Goal: Information Seeking & Learning: Learn about a topic

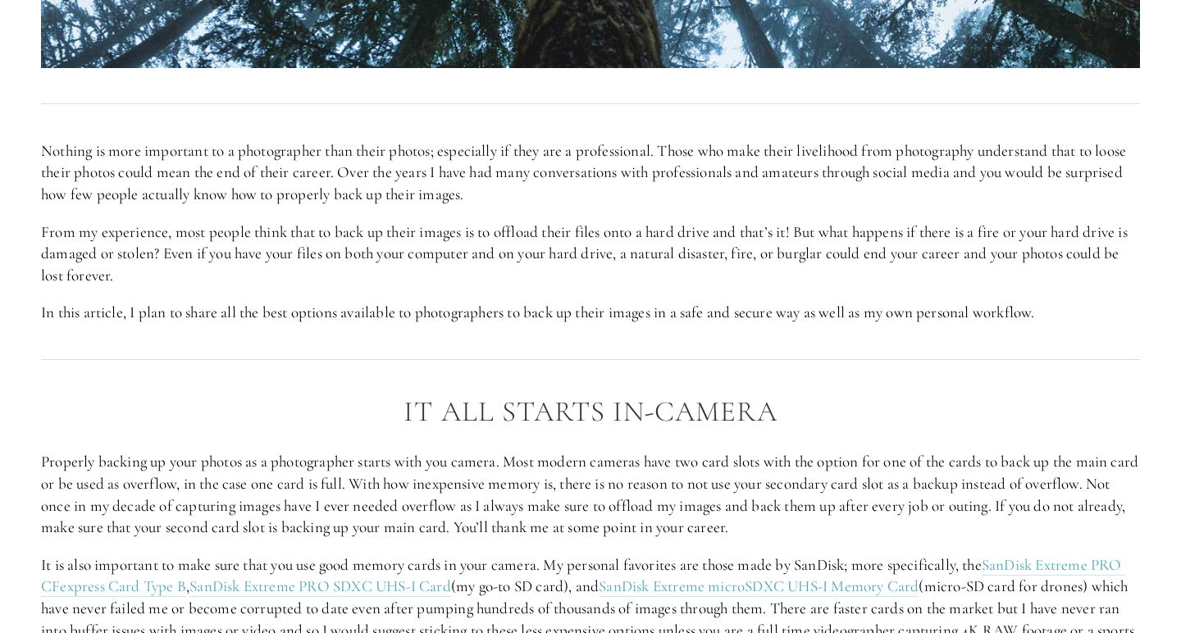
scroll to position [891, 0]
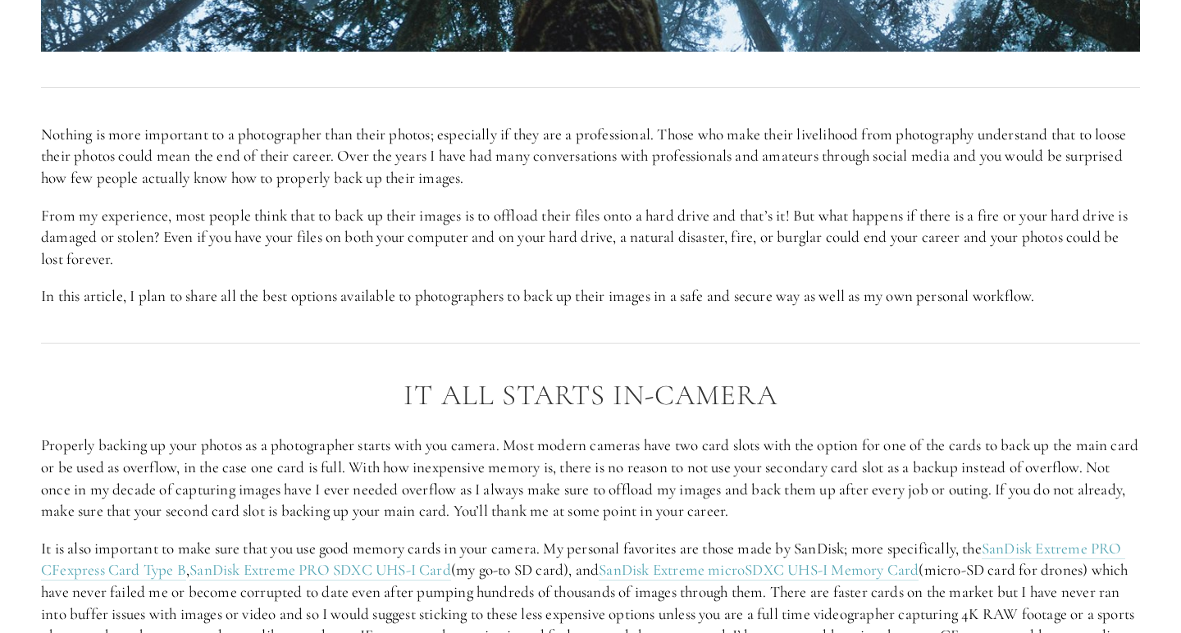
click at [617, 100] on div at bounding box center [590, 88] width 1127 height 44
click at [618, 162] on p "Nothing is more important to a photographer than their photos; especially if th…" at bounding box center [590, 157] width 1099 height 66
click at [664, 161] on p "Nothing is more important to a photographer than their photos; especially if th…" at bounding box center [590, 157] width 1099 height 66
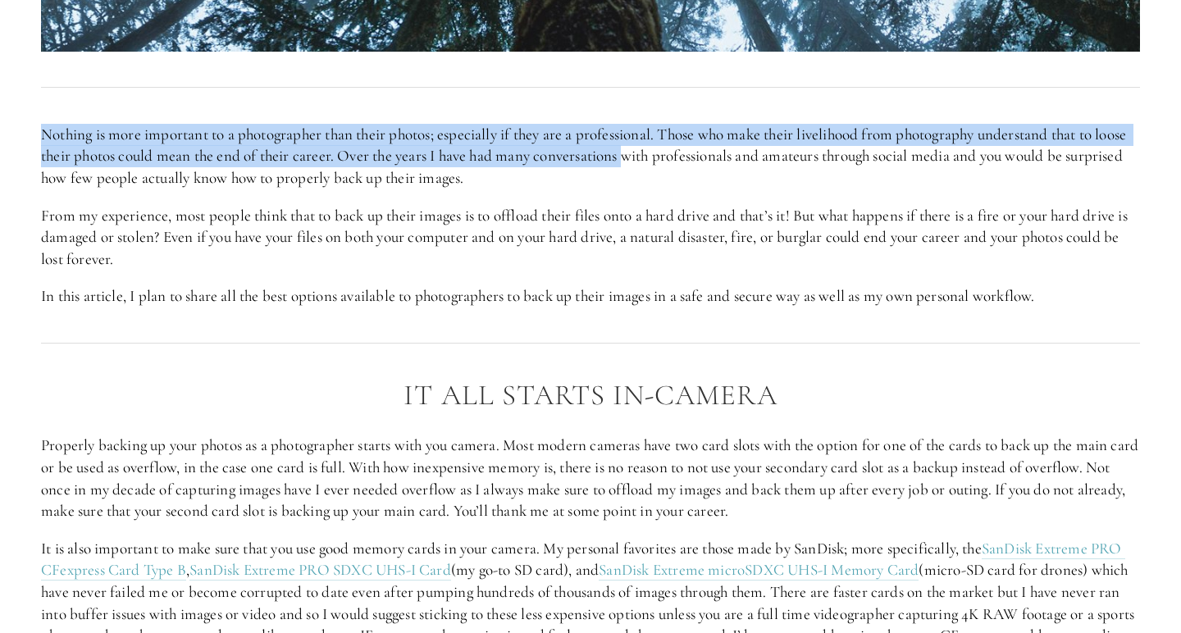
drag, startPoint x: 664, startPoint y: 161, endPoint x: 663, endPoint y: 110, distance: 50.9
click at [663, 110] on div "Nothing is more important to a photographer than their photos; especially if th…" at bounding box center [590, 216] width 1127 height 212
click at [660, 145] on p "Nothing is more important to a photographer than their photos; especially if th…" at bounding box center [590, 157] width 1099 height 66
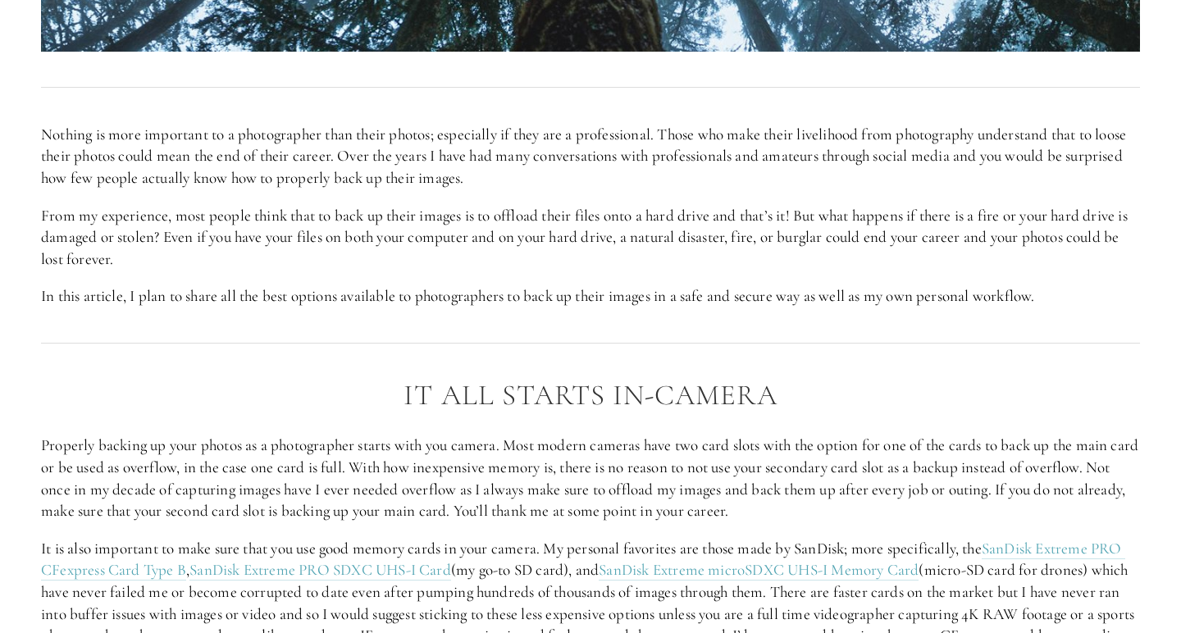
click at [660, 145] on p "Nothing is more important to a photographer than their photos; especially if th…" at bounding box center [590, 157] width 1099 height 66
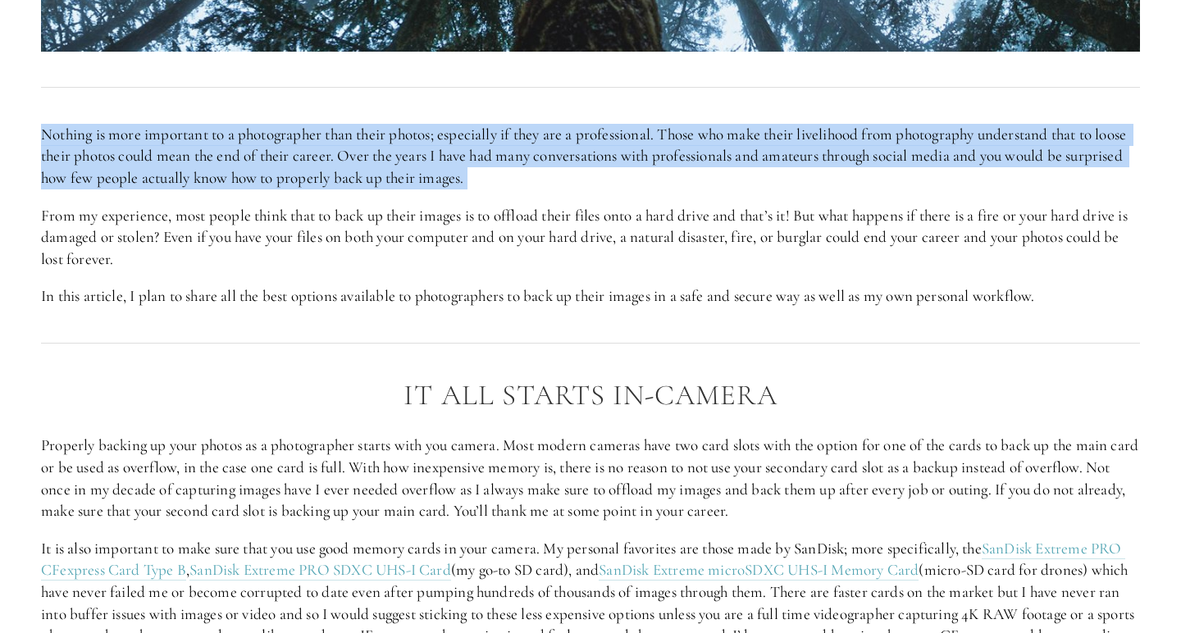
click at [693, 157] on p "Nothing is more important to a photographer than their photos; especially if th…" at bounding box center [590, 157] width 1099 height 66
drag, startPoint x: 697, startPoint y: 178, endPoint x: 698, endPoint y: 123, distance: 55.0
click at [698, 124] on p "Nothing is more important to a photographer than their photos; especially if th…" at bounding box center [590, 157] width 1099 height 66
click at [702, 147] on p "Nothing is more important to a photographer than their photos; especially if th…" at bounding box center [590, 157] width 1099 height 66
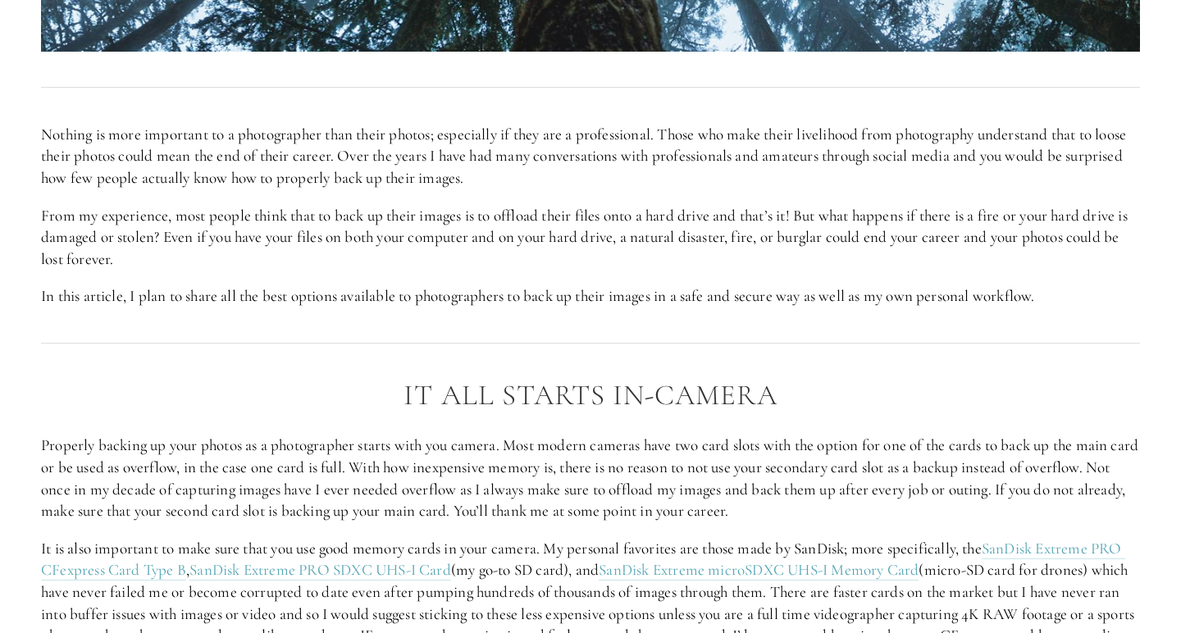
click at [702, 147] on p "Nothing is more important to a photographer than their photos; especially if th…" at bounding box center [590, 157] width 1099 height 66
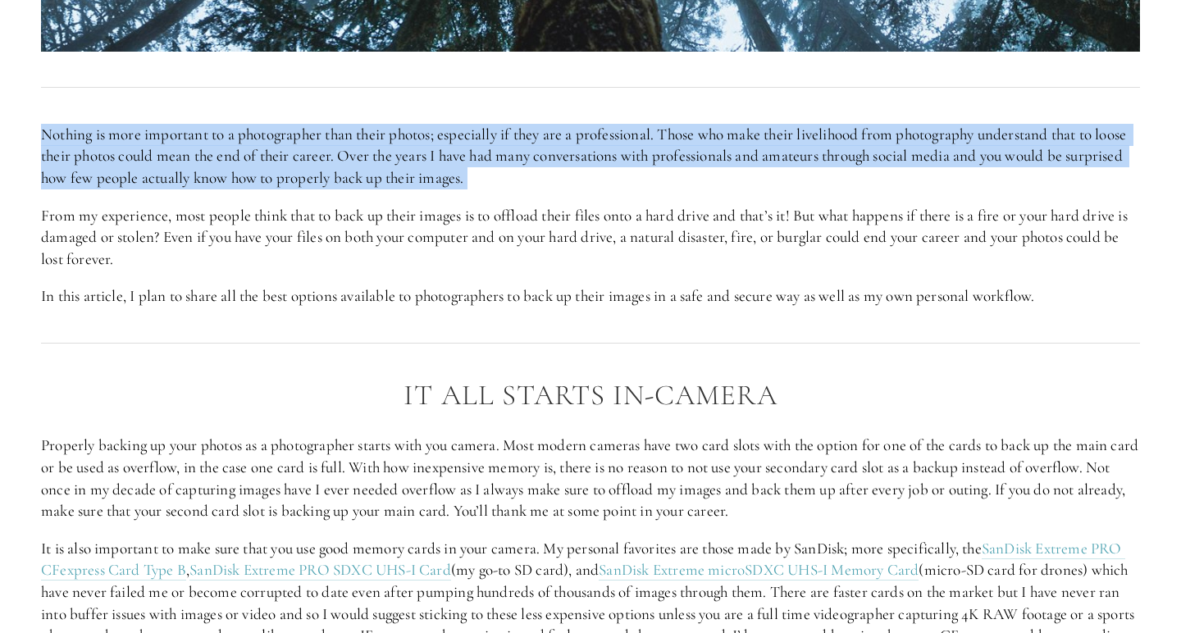
click at [713, 166] on p "Nothing is more important to a photographer than their photos; especially if th…" at bounding box center [590, 157] width 1099 height 66
drag, startPoint x: 716, startPoint y: 185, endPoint x: 709, endPoint y: 112, distance: 73.3
click at [709, 112] on div "Nothing is more important to a photographer than their photos; especially if th…" at bounding box center [590, 216] width 1127 height 212
click at [728, 157] on p "Nothing is more important to a photographer than their photos; especially if th…" at bounding box center [590, 157] width 1099 height 66
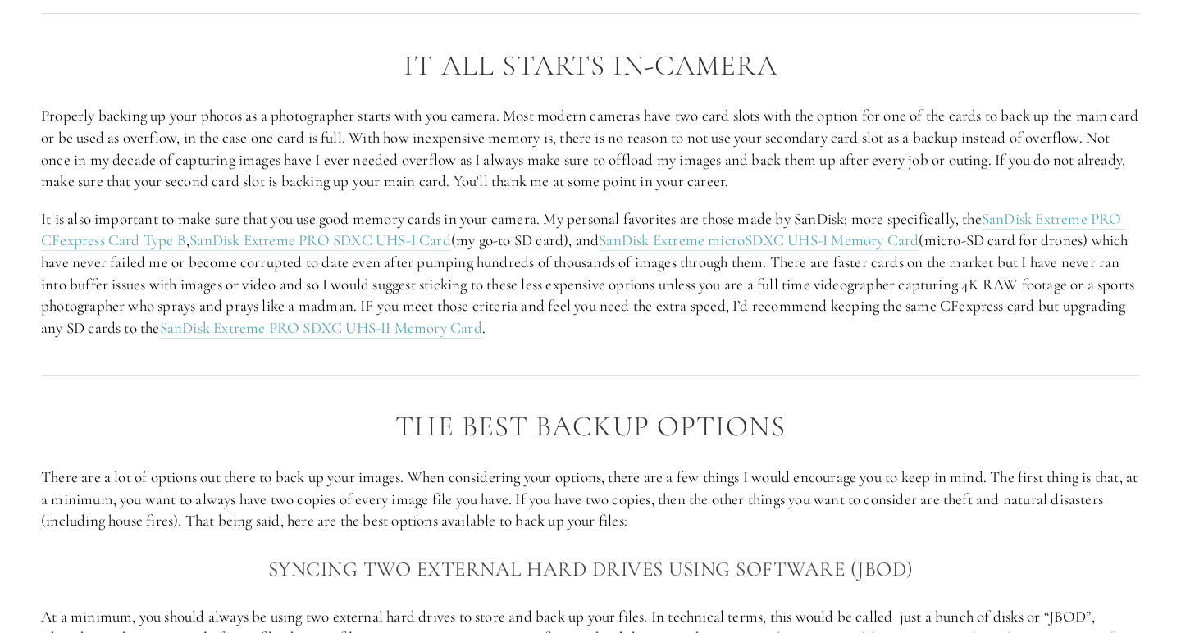
scroll to position [1221, 0]
click at [751, 148] on p "Properly backing up your photos as a photographer starts with you camera. Most …" at bounding box center [590, 148] width 1099 height 87
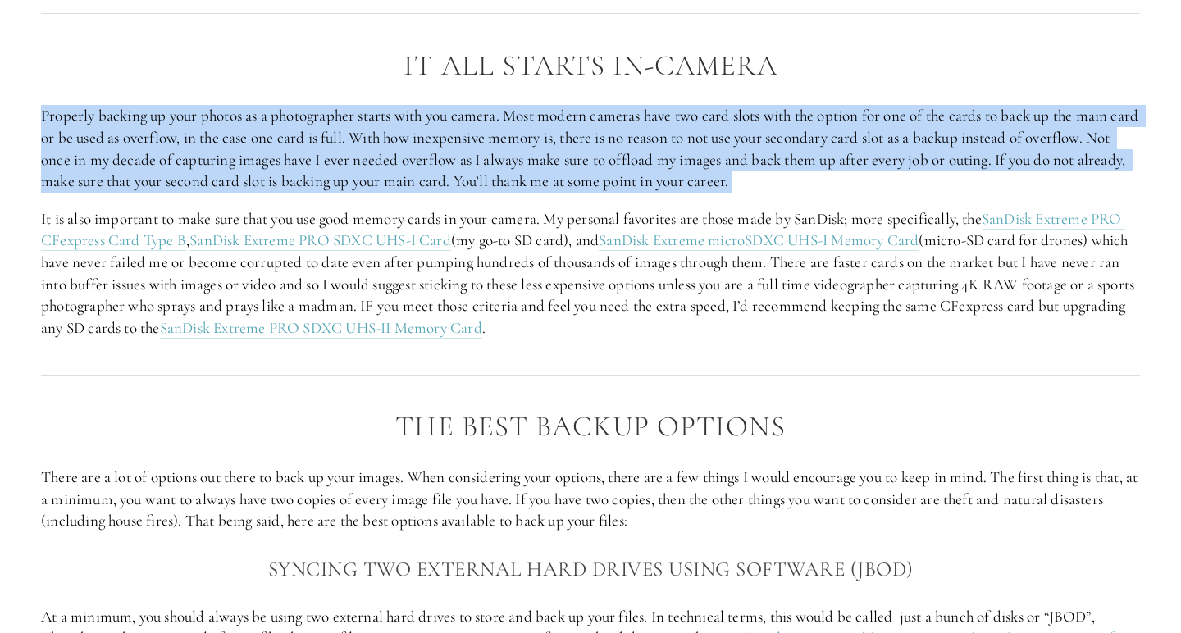
click at [791, 144] on p "Properly backing up your photos as a photographer starts with you camera. Most …" at bounding box center [590, 148] width 1099 height 87
drag, startPoint x: 840, startPoint y: 171, endPoint x: 818, endPoint y: 64, distance: 108.9
click at [818, 64] on div "It All Starts in-Camera Properly backing up your photos as a photographer start…" at bounding box center [590, 194] width 1099 height 289
click at [823, 85] on div "It All Starts in-Camera Properly backing up your photos as a photographer start…" at bounding box center [590, 194] width 1099 height 289
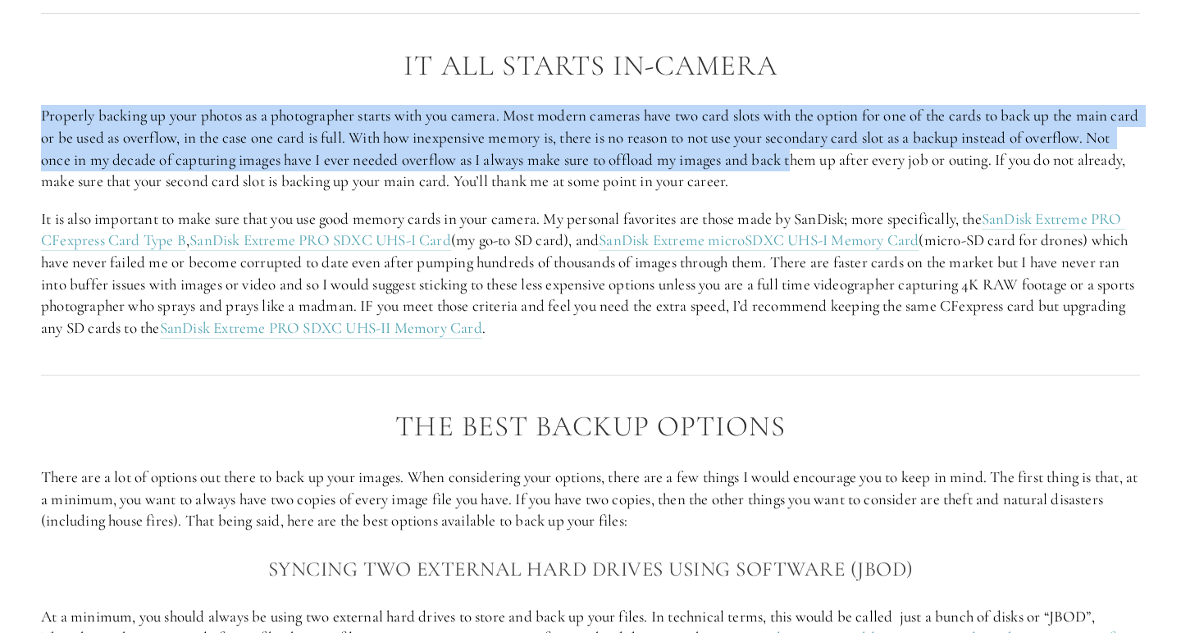
drag, startPoint x: 820, startPoint y: 151, endPoint x: 820, endPoint y: 74, distance: 77.1
click at [820, 74] on div "It All Starts in-Camera Properly backing up your photos as a photographer start…" at bounding box center [590, 194] width 1099 height 289
click at [827, 123] on p "Properly backing up your photos as a photographer starts with you camera. Most …" at bounding box center [590, 148] width 1099 height 87
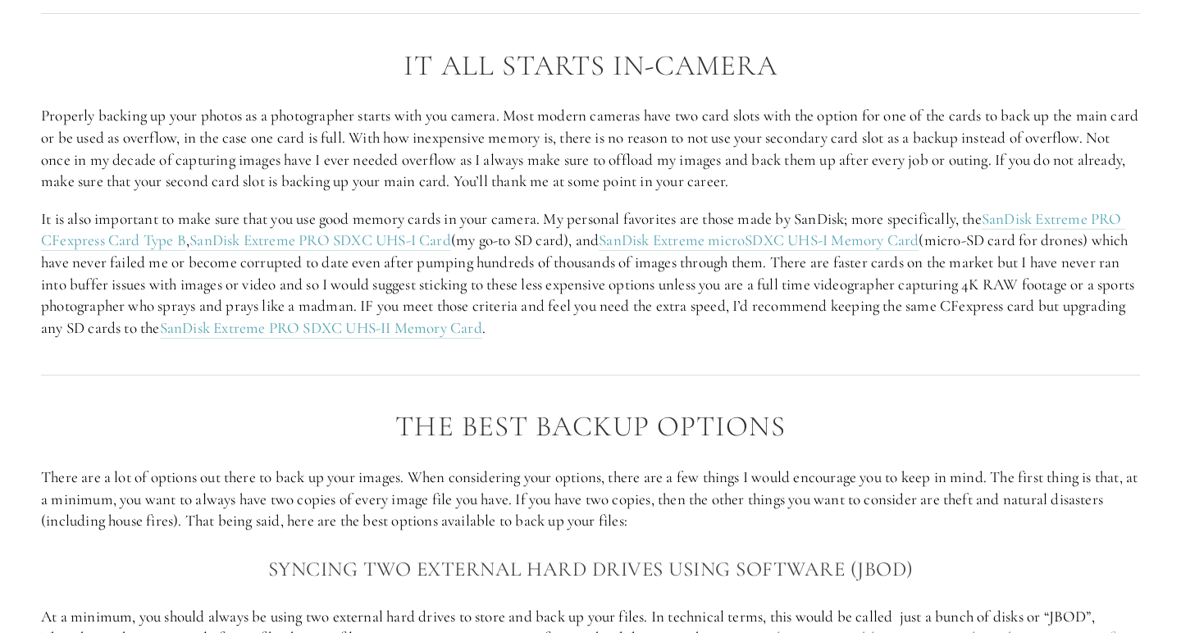
click at [827, 123] on p "Properly backing up your photos as a photographer starts with you camera. Most …" at bounding box center [590, 148] width 1099 height 87
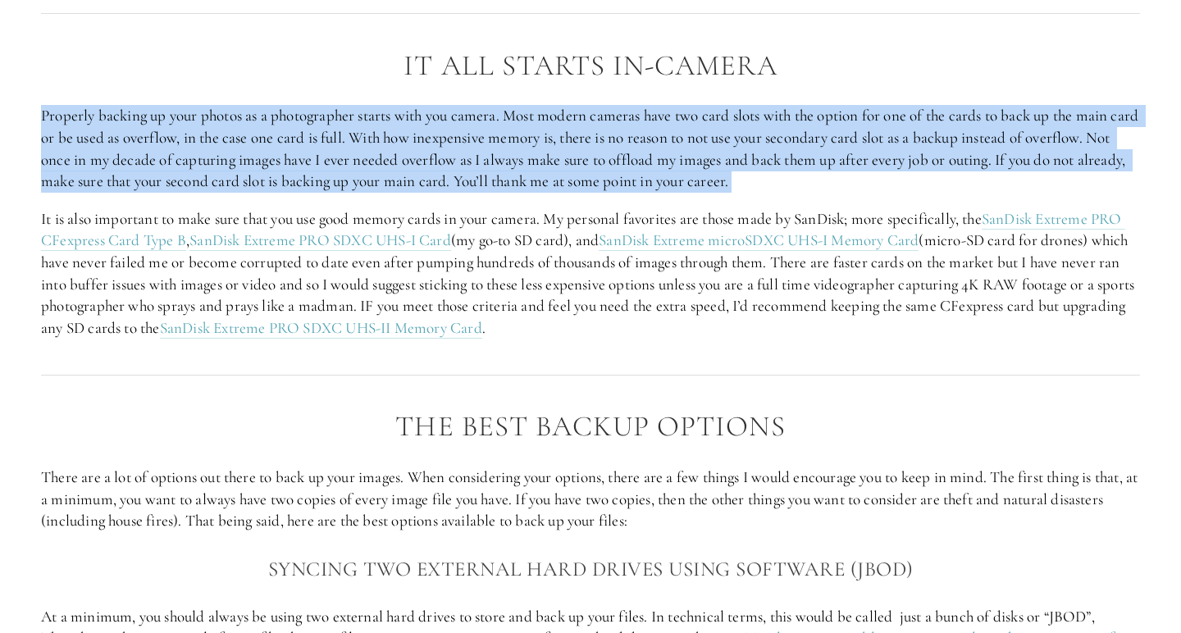
click at [862, 147] on p "Properly backing up your photos as a photographer starts with you camera. Most …" at bounding box center [590, 148] width 1099 height 87
drag, startPoint x: 864, startPoint y: 183, endPoint x: 859, endPoint y: 97, distance: 86.2
click at [859, 97] on div "It All Starts in-Camera Properly backing up your photos as a photographer start…" at bounding box center [590, 194] width 1099 height 289
click at [869, 128] on p "Properly backing up your photos as a photographer starts with you camera. Most …" at bounding box center [590, 148] width 1099 height 87
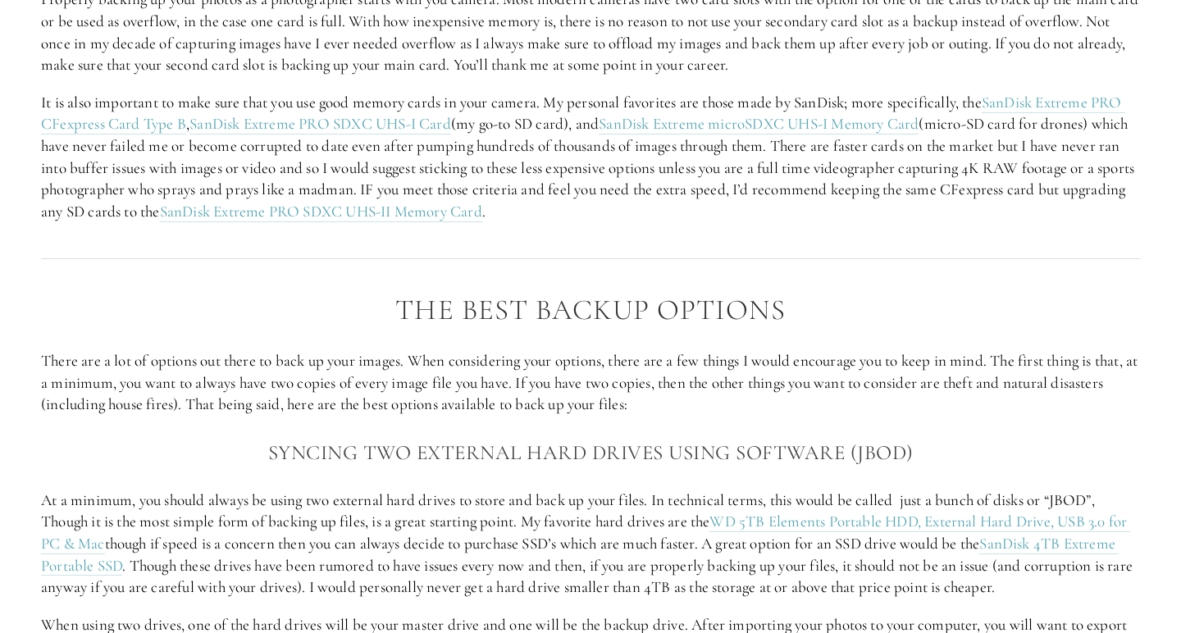
scroll to position [1339, 0]
drag, startPoint x: 889, startPoint y: 220, endPoint x: 885, endPoint y: 65, distance: 155.0
click at [885, 65] on div "It All Starts in-Camera Properly backing up your photos as a photographer start…" at bounding box center [590, 76] width 1127 height 317
click at [894, 212] on div "It All Starts in-Camera Properly backing up your photos as a photographer start…" at bounding box center [590, 76] width 1127 height 317
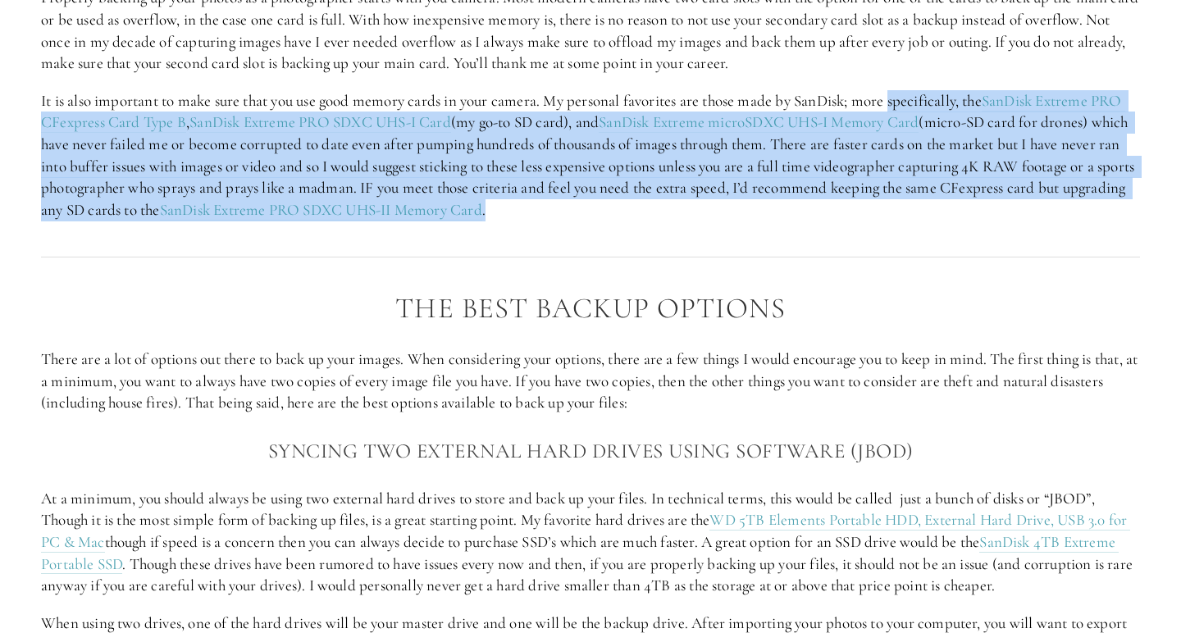
drag, startPoint x: 894, startPoint y: 212, endPoint x: 896, endPoint y: 93, distance: 119.8
click at [896, 93] on div "It All Starts in-Camera Properly backing up your photos as a photographer start…" at bounding box center [590, 76] width 1127 height 317
click at [956, 210] on p "It is also important to make sure that you use good memory cards in your camera…" at bounding box center [590, 155] width 1099 height 131
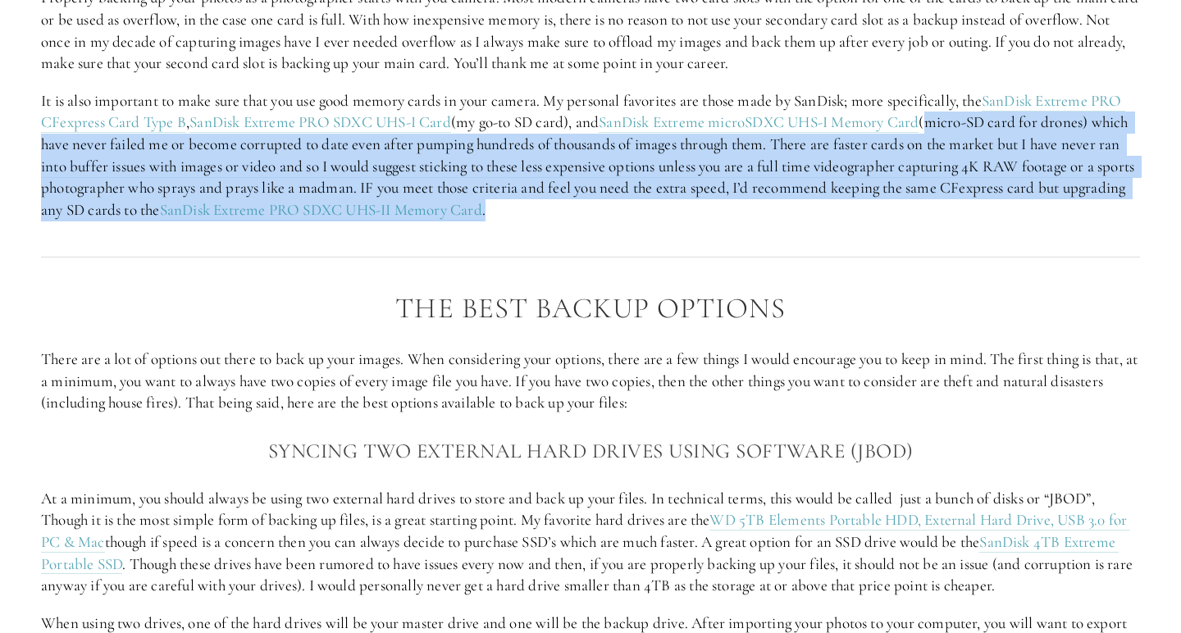
drag, startPoint x: 956, startPoint y: 210, endPoint x: 946, endPoint y: 108, distance: 102.2
click at [946, 108] on p "It is also important to make sure that you use good memory cards in your camera…" at bounding box center [590, 155] width 1099 height 131
click at [965, 171] on p "It is also important to make sure that you use good memory cards in your camera…" at bounding box center [590, 155] width 1099 height 131
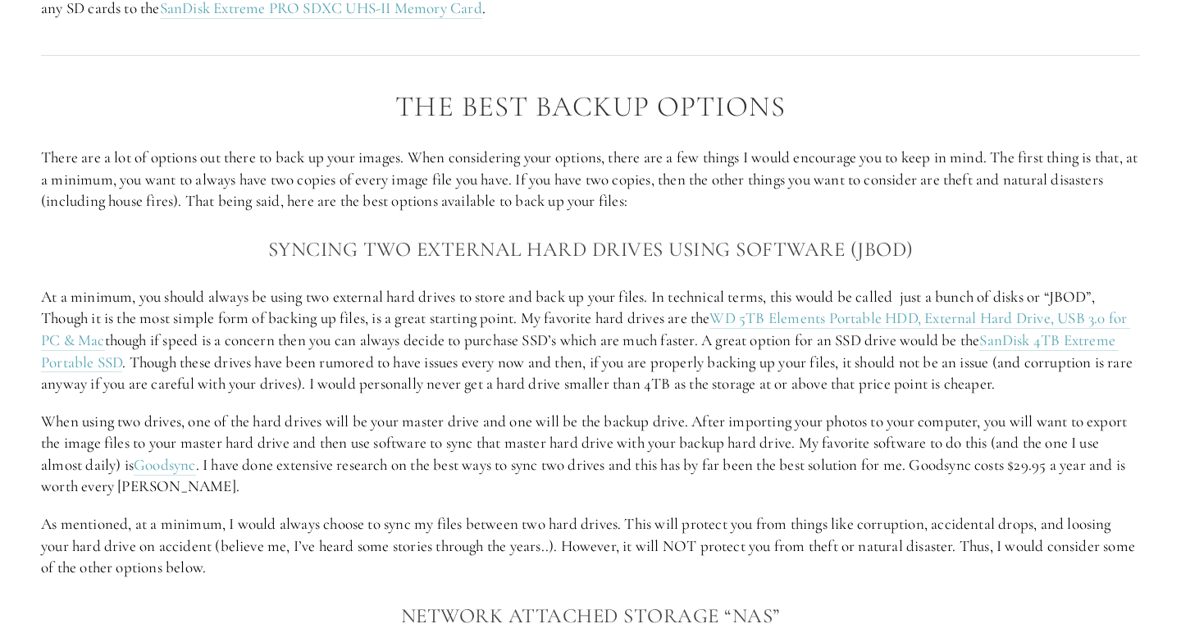
scroll to position [1561, 0]
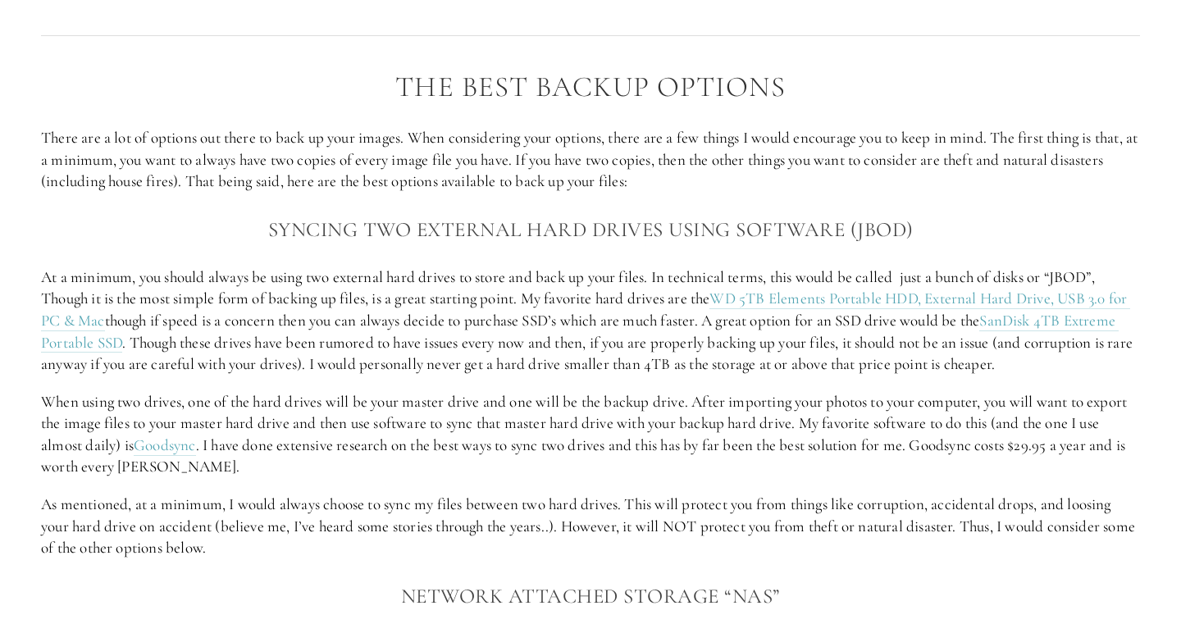
click at [846, 141] on p "There are a lot of options out there to back up your images. When considering y…" at bounding box center [590, 160] width 1099 height 66
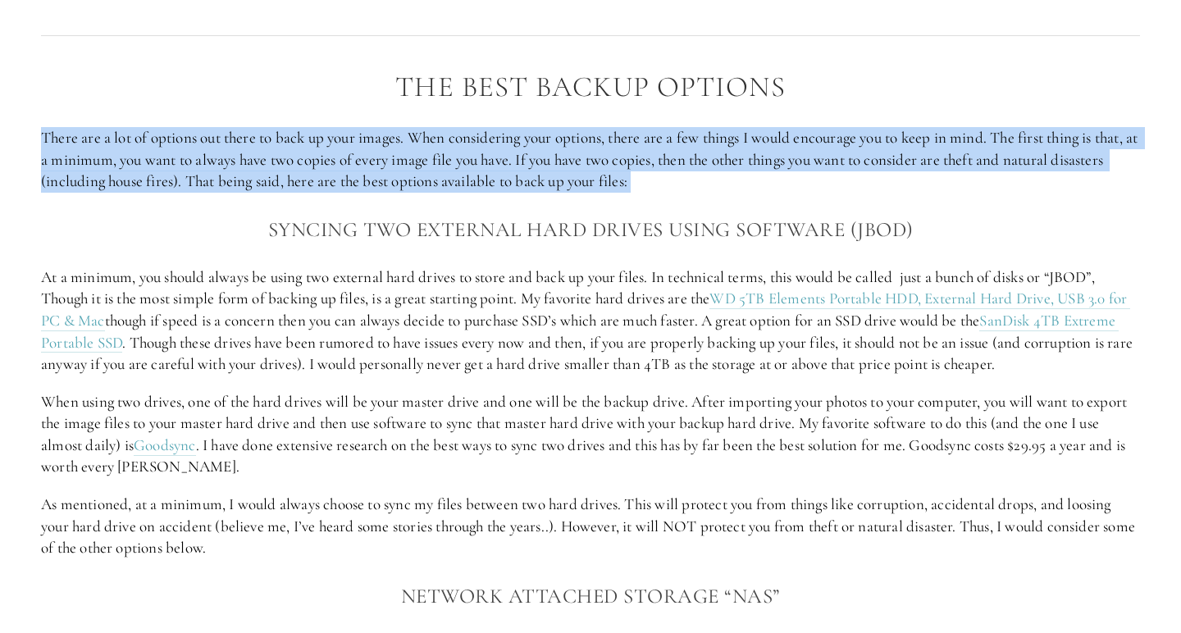
click at [910, 147] on p "There are a lot of options out there to back up your images. When considering y…" at bounding box center [590, 160] width 1099 height 66
click at [934, 179] on p "There are a lot of options out there to back up your images. When considering y…" at bounding box center [590, 160] width 1099 height 66
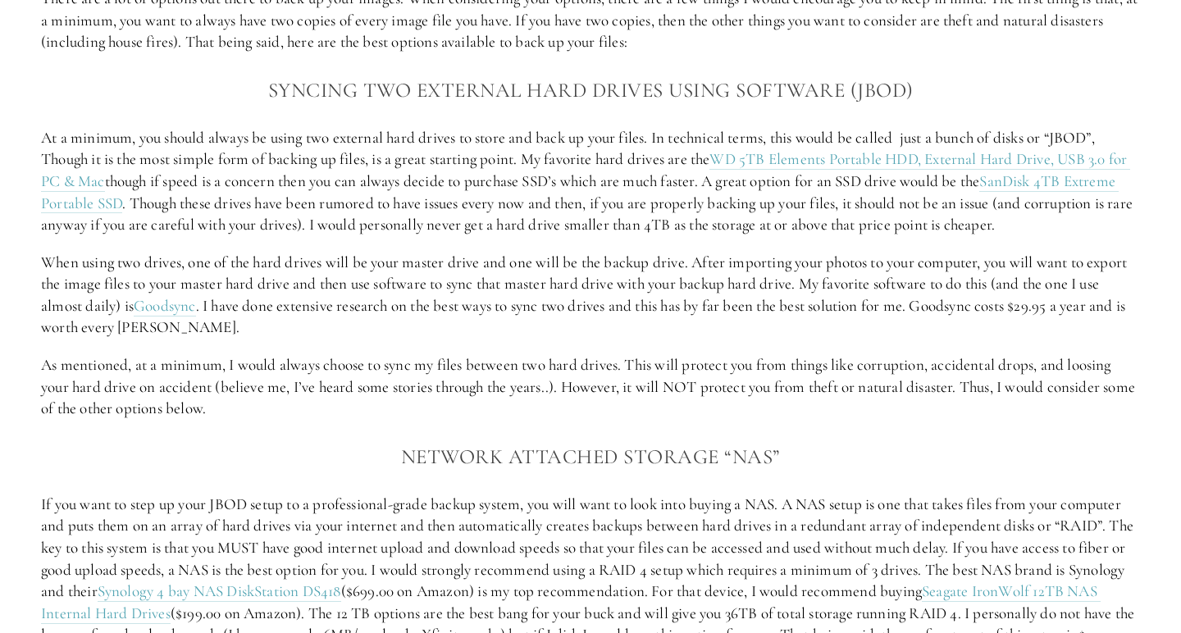
scroll to position [1702, 0]
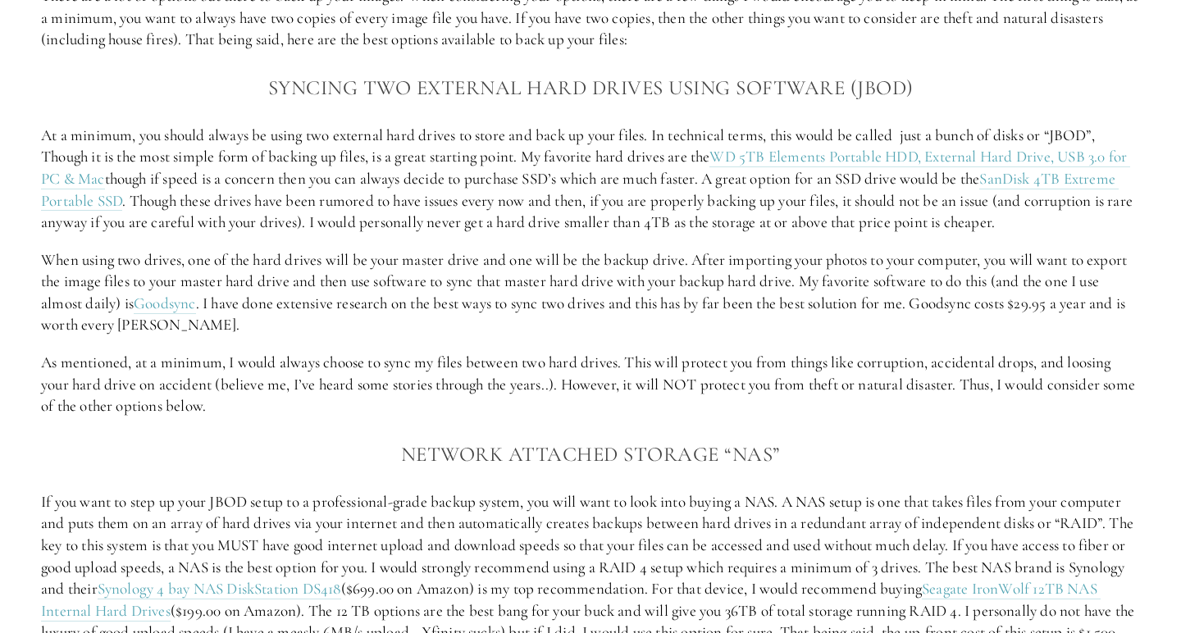
click at [934, 179] on p "At a minimum, you should always be using two external hard drives to store and …" at bounding box center [590, 179] width 1099 height 109
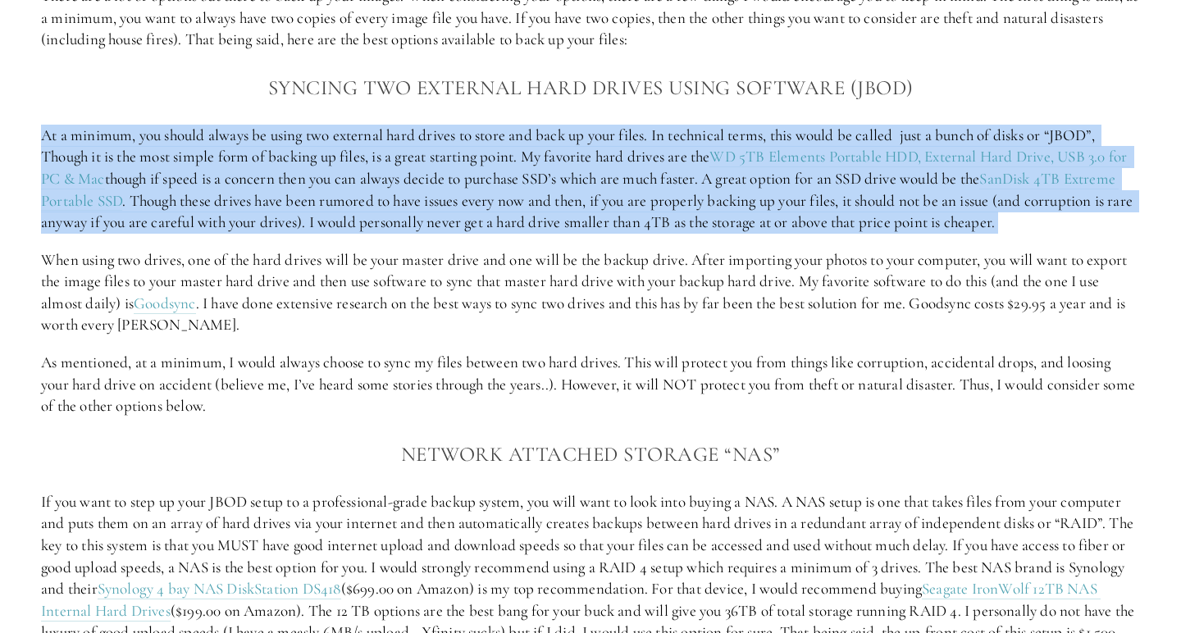
click at [934, 179] on p "At a minimum, you should always be using two external hard drives to store and …" at bounding box center [590, 179] width 1099 height 109
click at [960, 184] on p "At a minimum, you should always be using two external hard drives to store and …" at bounding box center [590, 179] width 1099 height 109
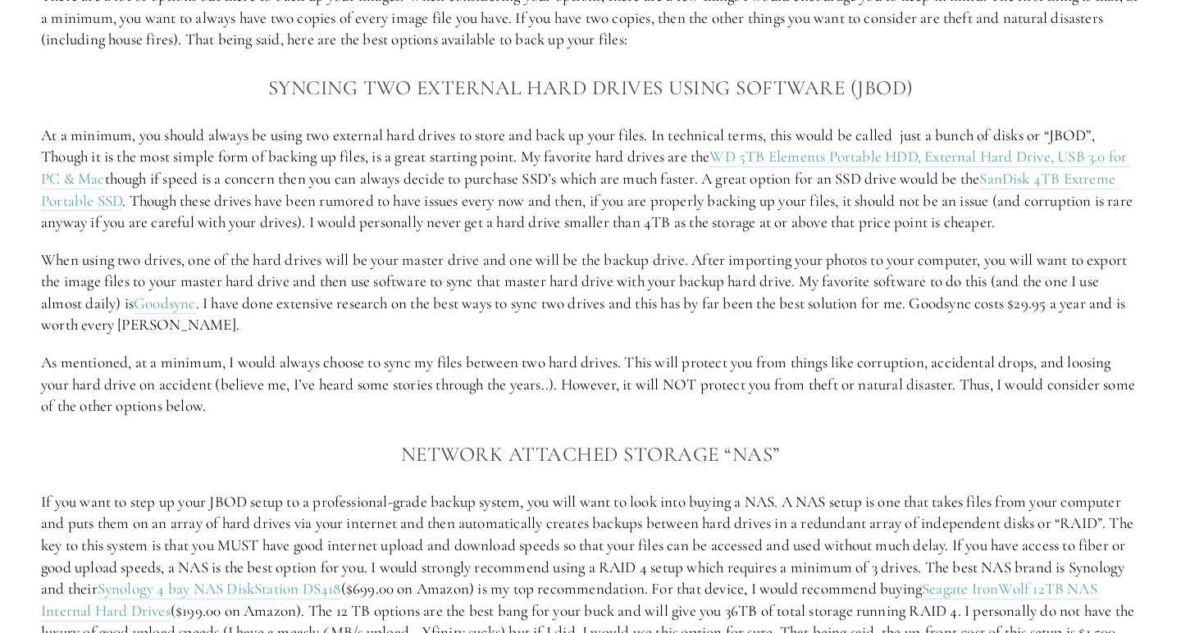
click at [960, 184] on p "At a minimum, you should always be using two external hard drives to store and …" at bounding box center [590, 179] width 1099 height 109
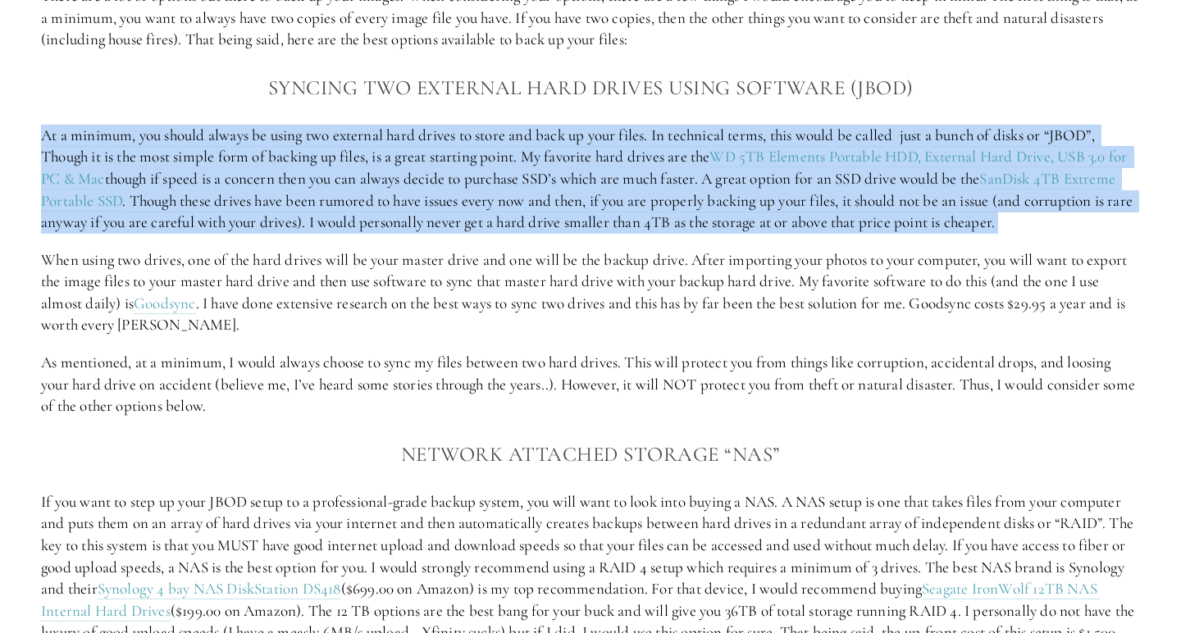
click at [969, 193] on p "At a minimum, you should always be using two external hard drives to store and …" at bounding box center [590, 179] width 1099 height 109
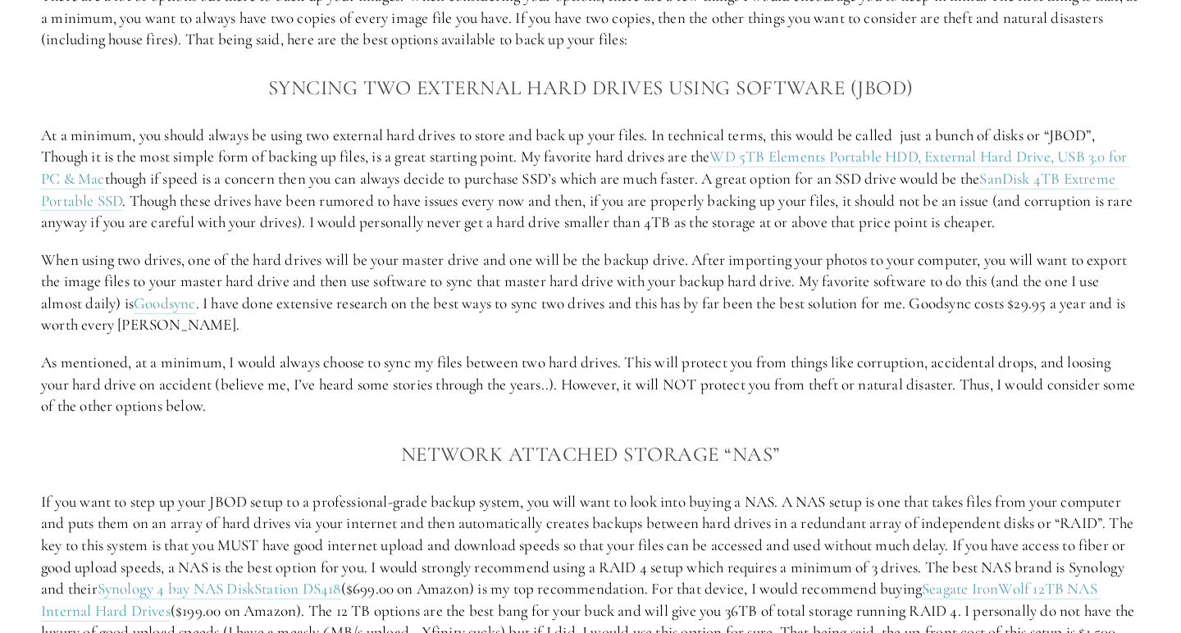
click at [870, 192] on p "At a minimum, you should always be using two external hard drives to store and …" at bounding box center [590, 179] width 1099 height 109
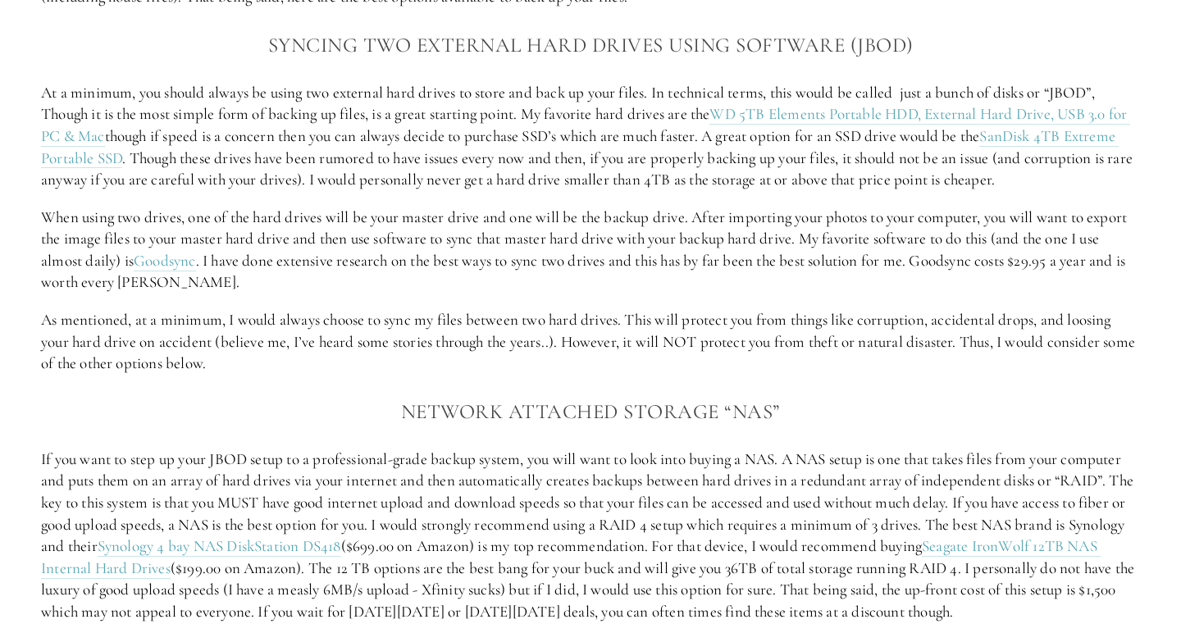
scroll to position [1746, 0]
click at [870, 206] on p "When using two drives, one of the hard drives will be your master drive and one…" at bounding box center [590, 249] width 1099 height 87
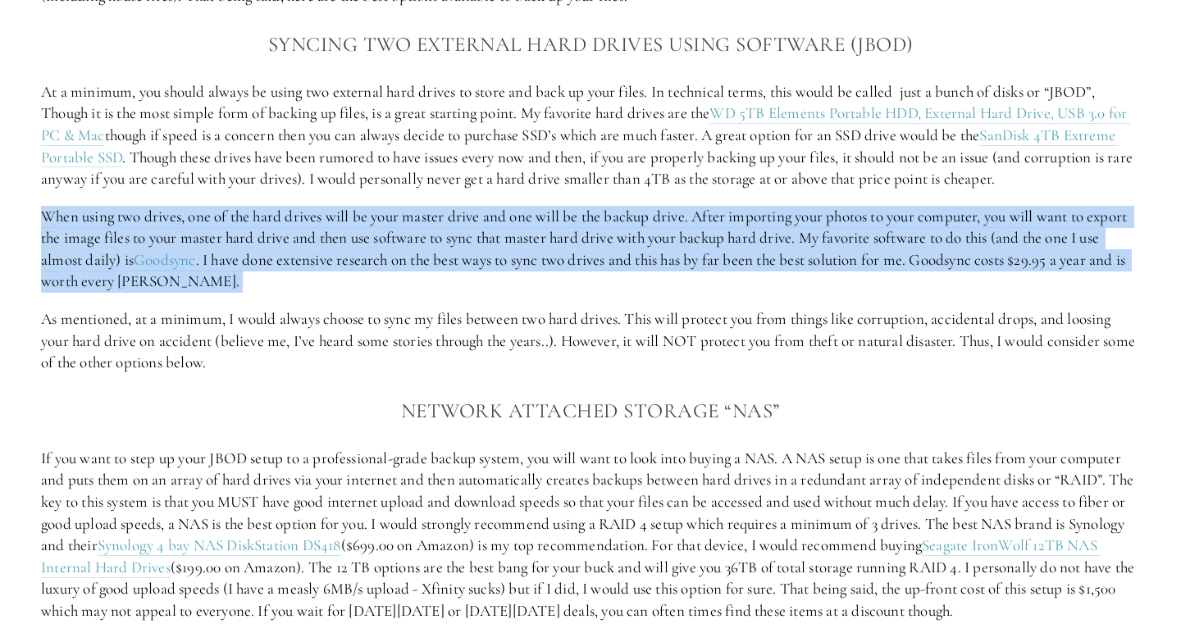
click at [892, 174] on p "At a minimum, you should always be using two external hard drives to store and …" at bounding box center [590, 135] width 1099 height 109
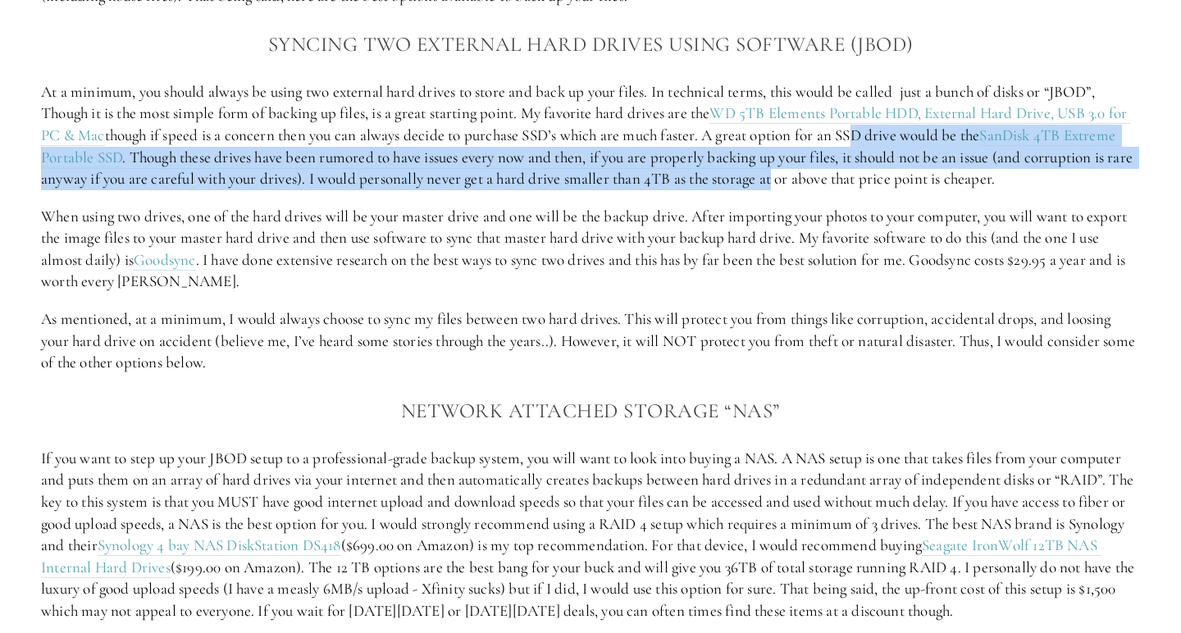
drag, startPoint x: 892, startPoint y: 174, endPoint x: 877, endPoint y: 113, distance: 62.5
click at [877, 113] on p "At a minimum, you should always be using two external hard drives to store and …" at bounding box center [590, 135] width 1099 height 109
click at [901, 152] on p "At a minimum, you should always be using two external hard drives to store and …" at bounding box center [590, 135] width 1099 height 109
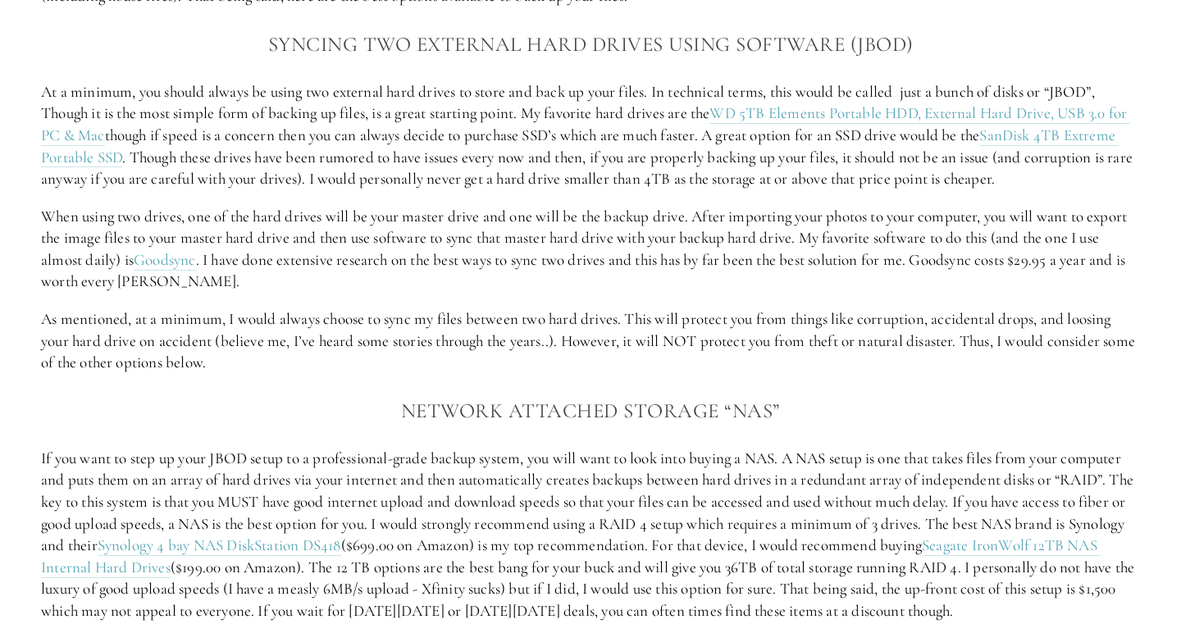
click at [901, 152] on p "At a minimum, you should always be using two external hard drives to store and …" at bounding box center [590, 135] width 1099 height 109
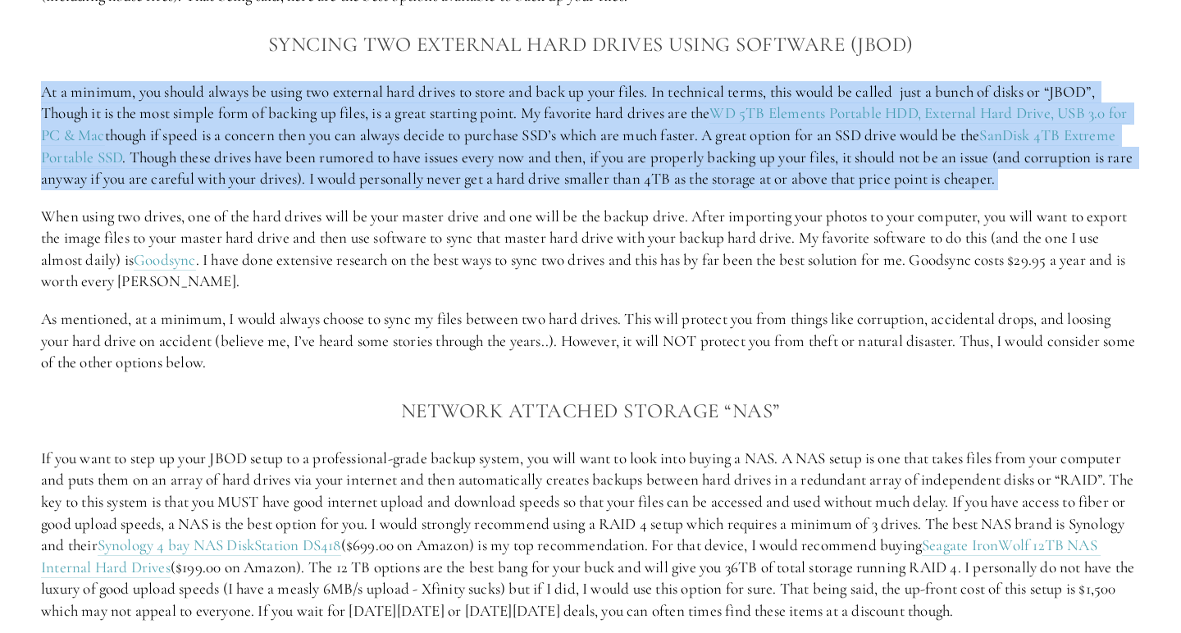
click at [904, 161] on p "At a minimum, you should always be using two external hard drives to store and …" at bounding box center [590, 135] width 1099 height 109
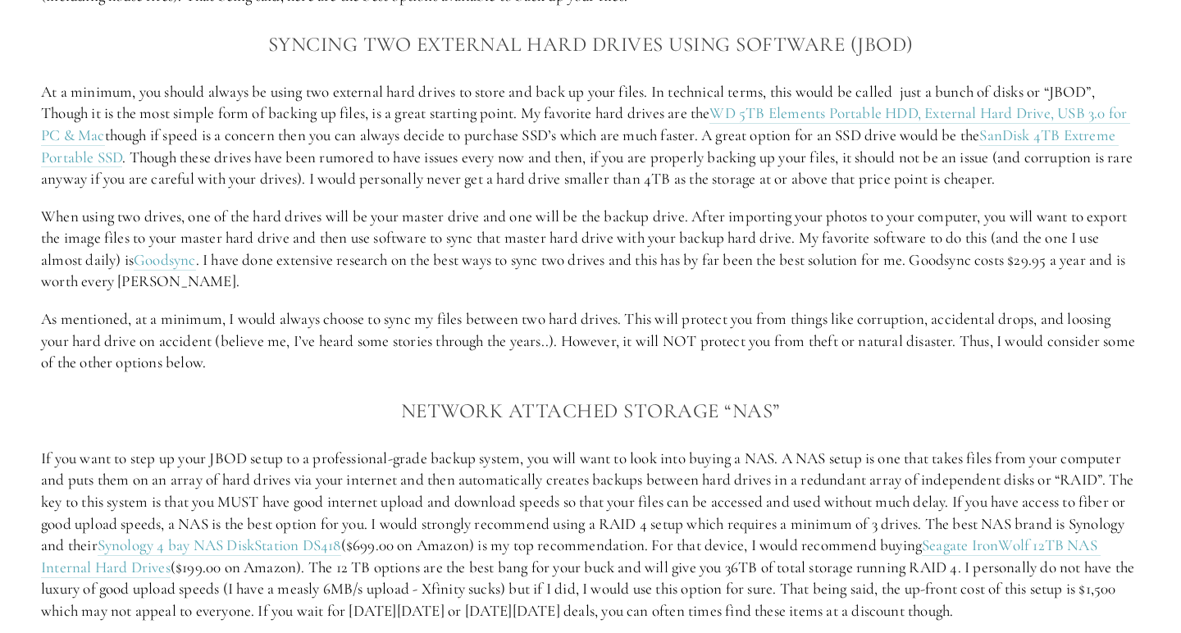
click at [904, 161] on p "At a minimum, you should always be using two external hard drives to store and …" at bounding box center [590, 135] width 1099 height 109
click at [927, 171] on p "At a minimum, you should always be using two external hard drives to store and …" at bounding box center [590, 135] width 1099 height 109
click at [960, 178] on div "The Best Backup Options There are a lot of options out there to back up your im…" at bounding box center [590, 559] width 1099 height 1347
drag, startPoint x: 960, startPoint y: 178, endPoint x: 957, endPoint y: 156, distance: 22.4
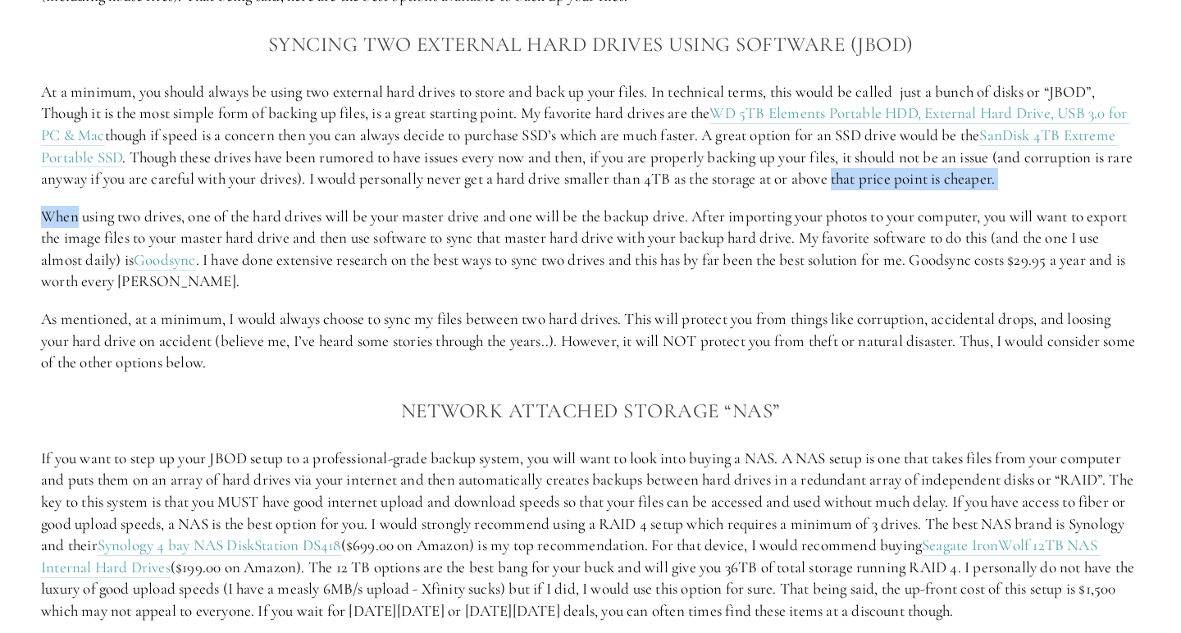
click at [957, 156] on div "The Best Backup Options There are a lot of options out there to back up your im…" at bounding box center [590, 559] width 1099 height 1347
click at [982, 206] on p "When using two drives, one of the hard drives will be your master drive and one…" at bounding box center [590, 249] width 1099 height 87
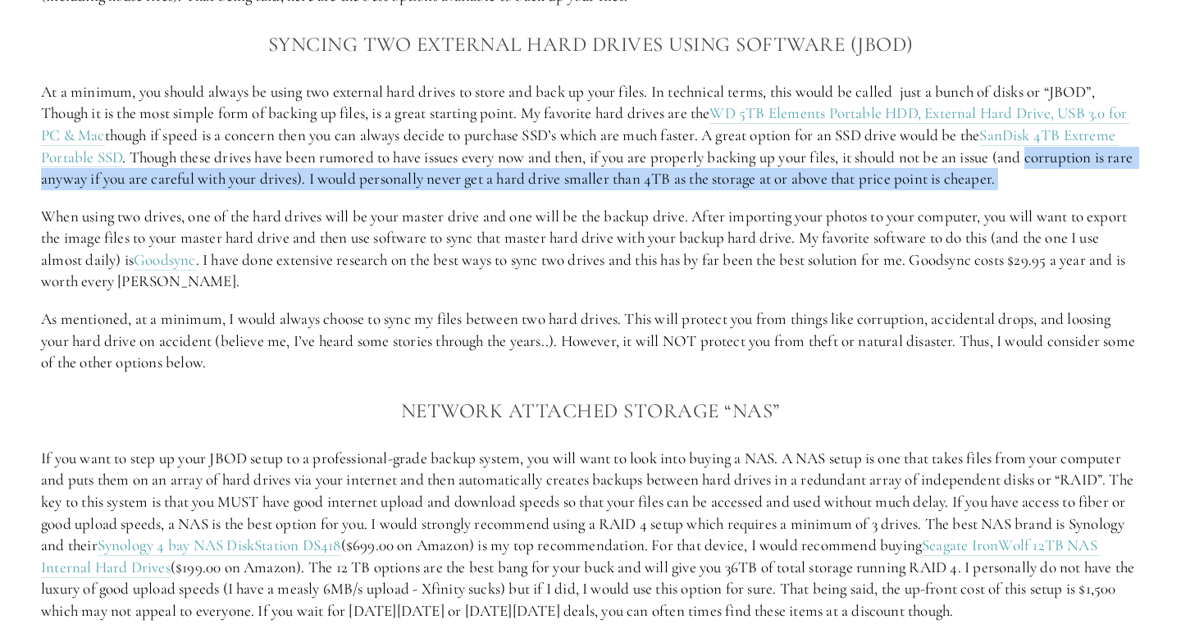
drag, startPoint x: 1138, startPoint y: 181, endPoint x: 1128, endPoint y: 148, distance: 35.3
click at [1128, 148] on div "The Best Backup Options There are a lot of options out there to back up your im…" at bounding box center [590, 559] width 1099 height 1347
click at [1144, 175] on div "The Best Backup Options There are a lot of options out there to back up your im…" at bounding box center [590, 559] width 1127 height 1374
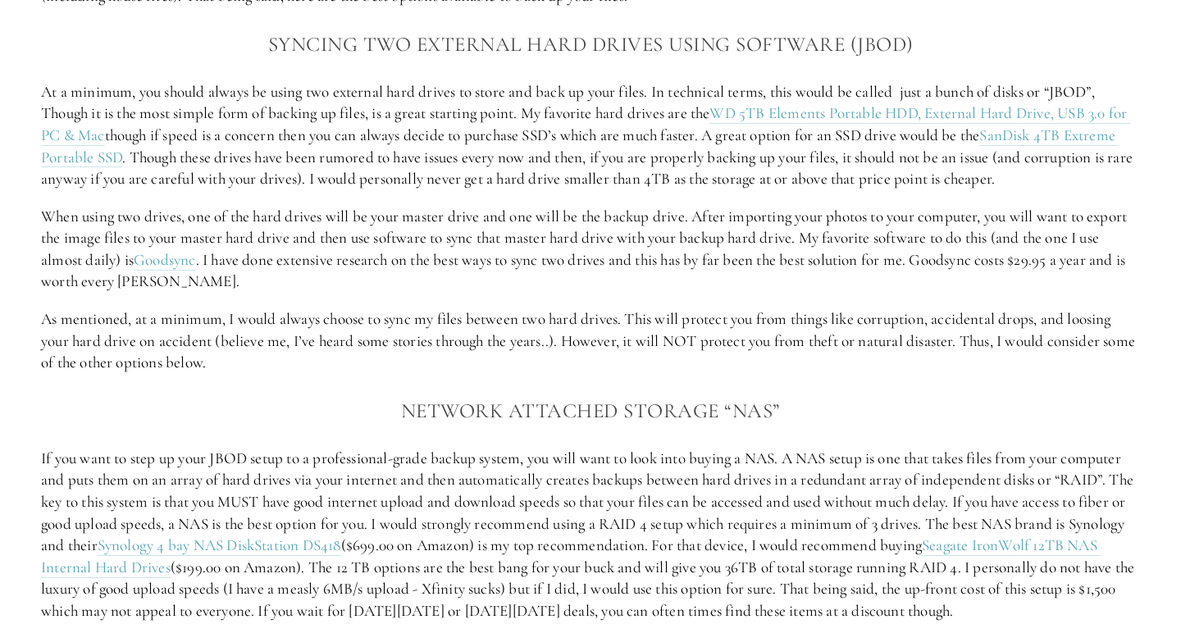
click at [866, 186] on div "The Best Backup Options There are a lot of options out there to back up your im…" at bounding box center [590, 559] width 1099 height 1347
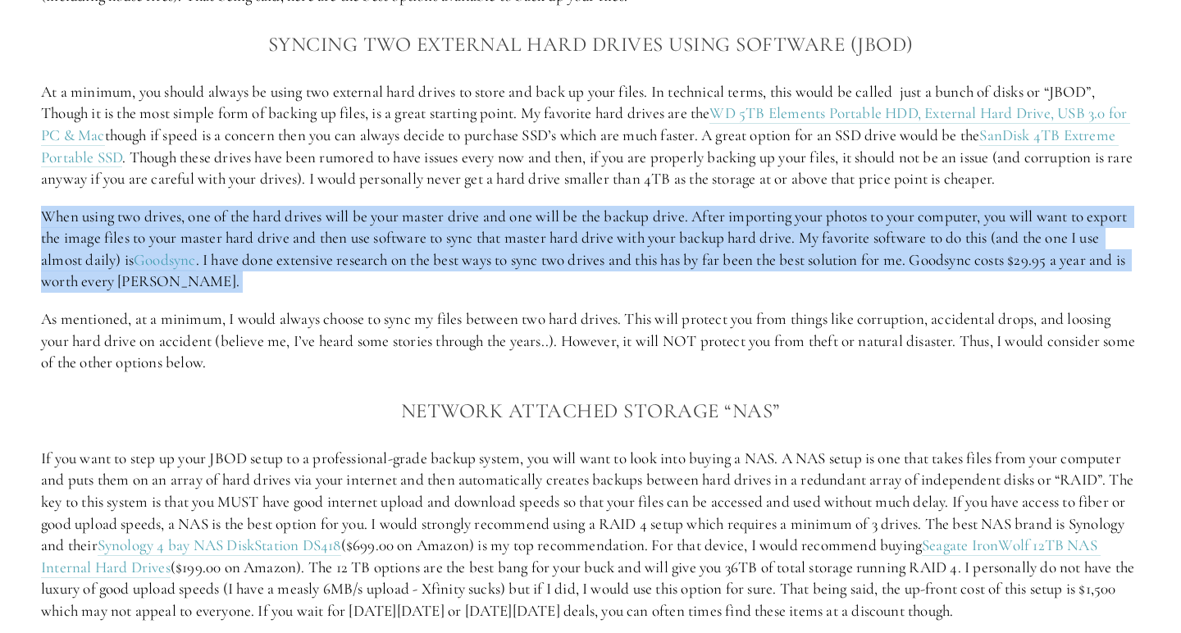
click at [887, 208] on p "When using two drives, one of the hard drives will be your master drive and one…" at bounding box center [590, 249] width 1099 height 87
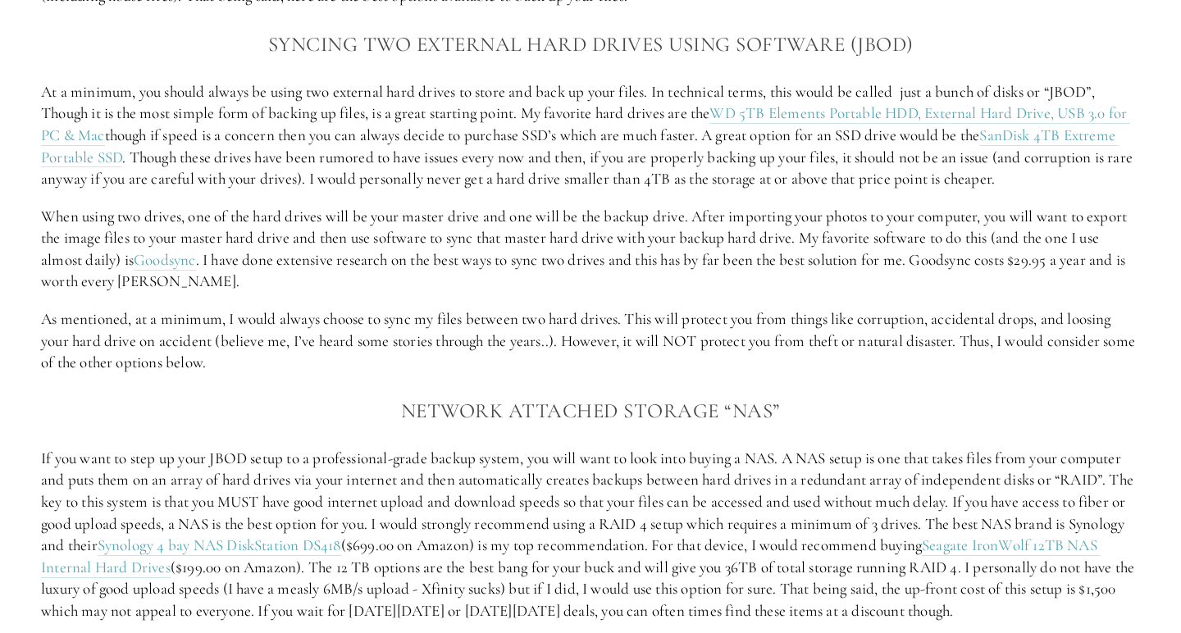
scroll to position [1815, 0]
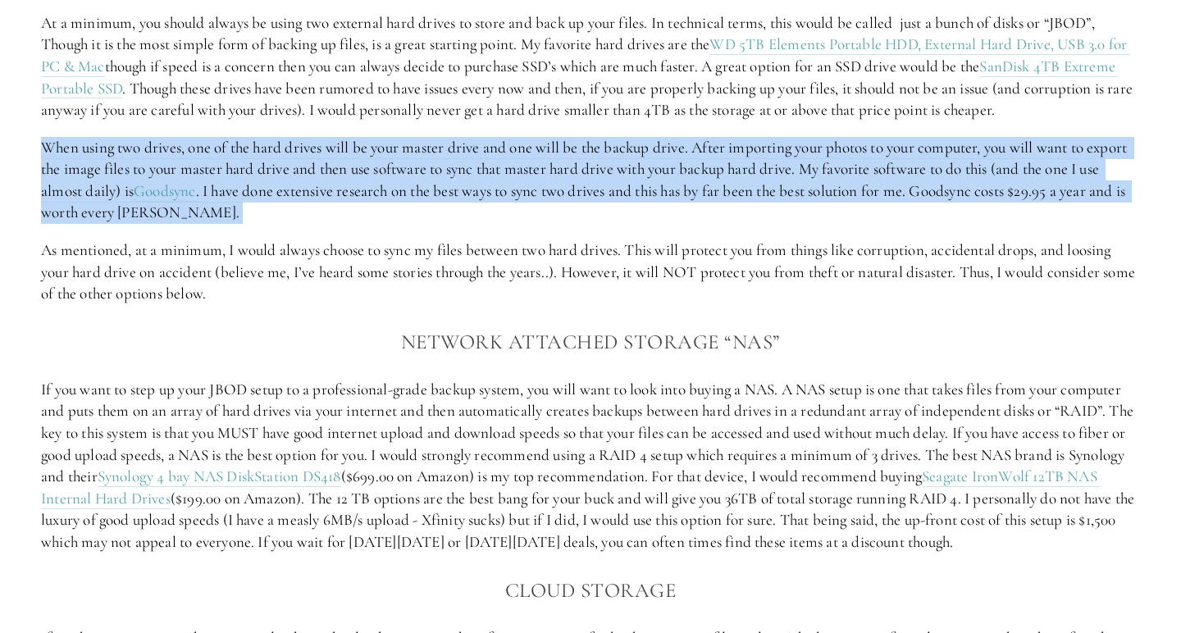
drag, startPoint x: 809, startPoint y: 209, endPoint x: 818, endPoint y: 114, distance: 95.5
click at [818, 114] on div "The Best Backup Options There are a lot of options out there to back up your im…" at bounding box center [590, 490] width 1099 height 1347
click at [824, 161] on p "When using two drives, one of the hard drives will be your master drive and one…" at bounding box center [590, 180] width 1099 height 87
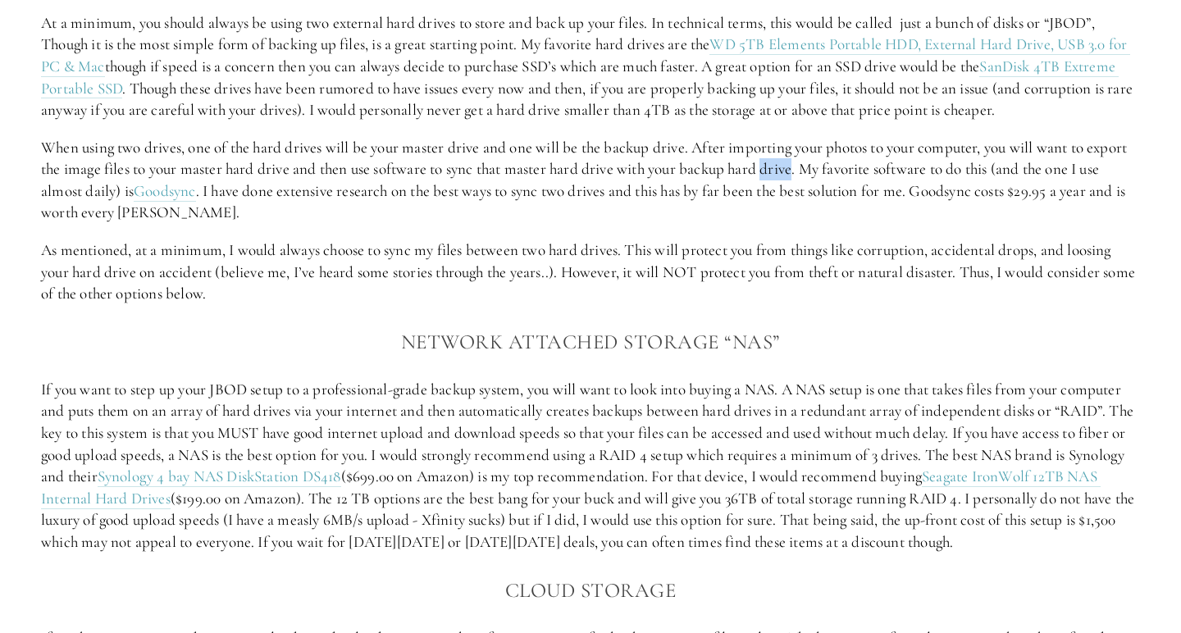
click at [824, 161] on p "When using two drives, one of the hard drives will be your master drive and one…" at bounding box center [590, 180] width 1099 height 87
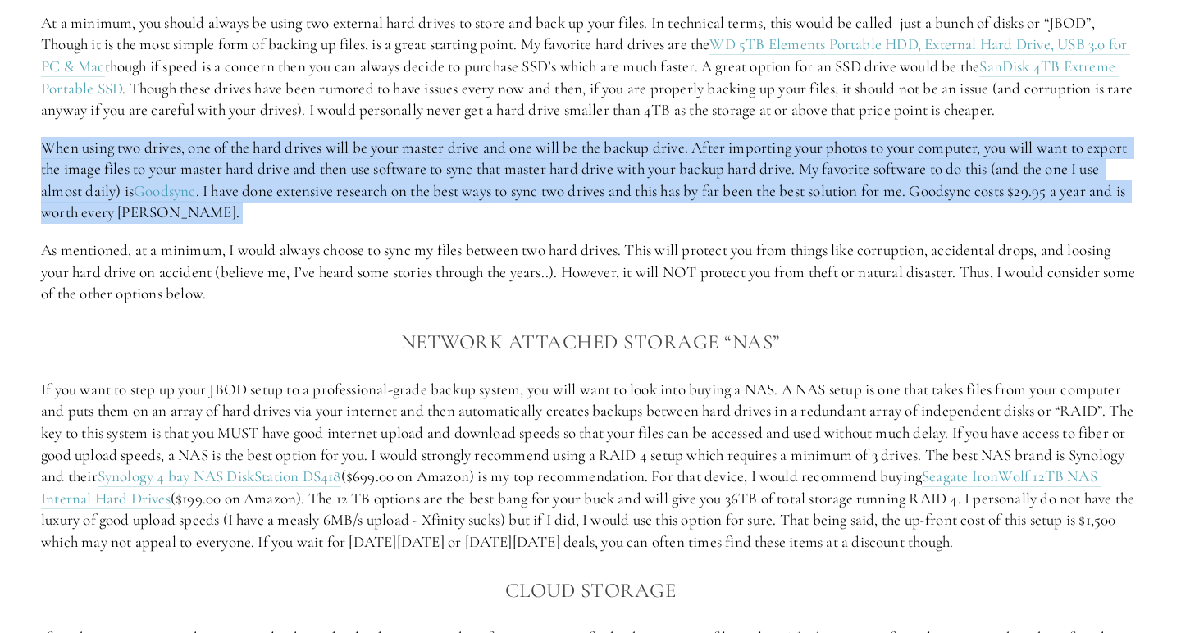
click at [824, 161] on p "When using two drives, one of the hard drives will be your master drive and one…" at bounding box center [590, 180] width 1099 height 87
click at [847, 167] on p "When using two drives, one of the hard drives will be your master drive and one…" at bounding box center [590, 180] width 1099 height 87
drag, startPoint x: 815, startPoint y: 204, endPoint x: 827, endPoint y: 121, distance: 83.7
click at [827, 121] on div "The Best Backup Options There are a lot of options out there to back up your im…" at bounding box center [590, 490] width 1099 height 1347
click at [828, 151] on p "When using two drives, one of the hard drives will be your master drive and one…" at bounding box center [590, 180] width 1099 height 87
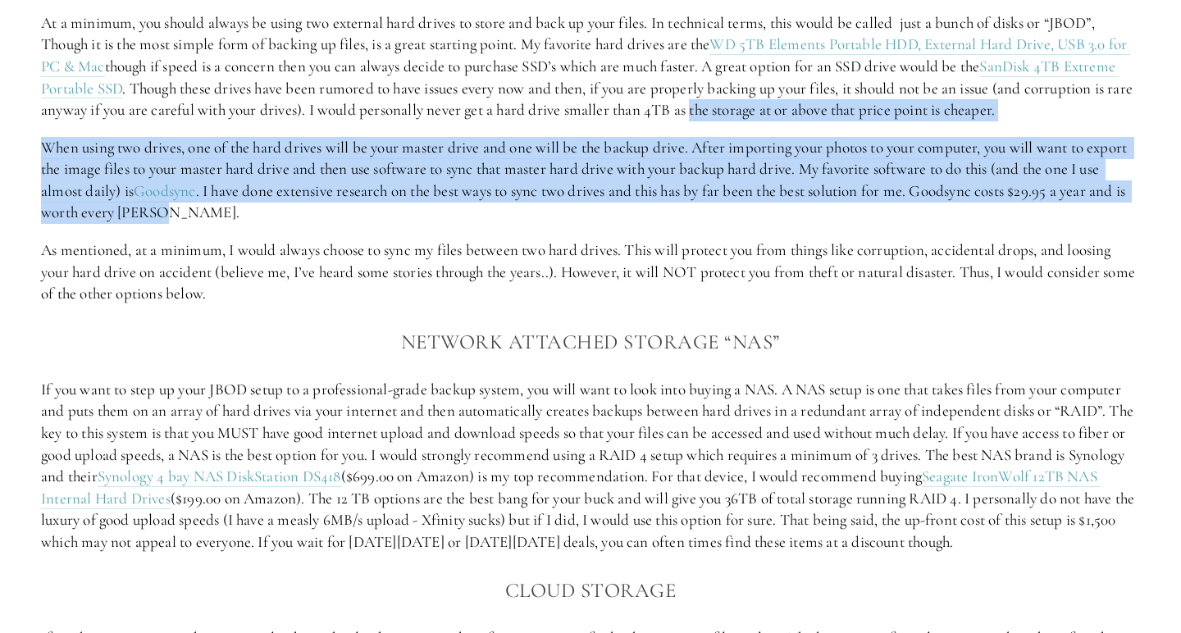
drag, startPoint x: 811, startPoint y: 203, endPoint x: 809, endPoint y: 99, distance: 103.4
click at [809, 99] on div "The Best Backup Options There are a lot of options out there to back up your im…" at bounding box center [590, 490] width 1099 height 1347
click at [821, 142] on p "When using two drives, one of the hard drives will be your master drive and one…" at bounding box center [590, 180] width 1099 height 87
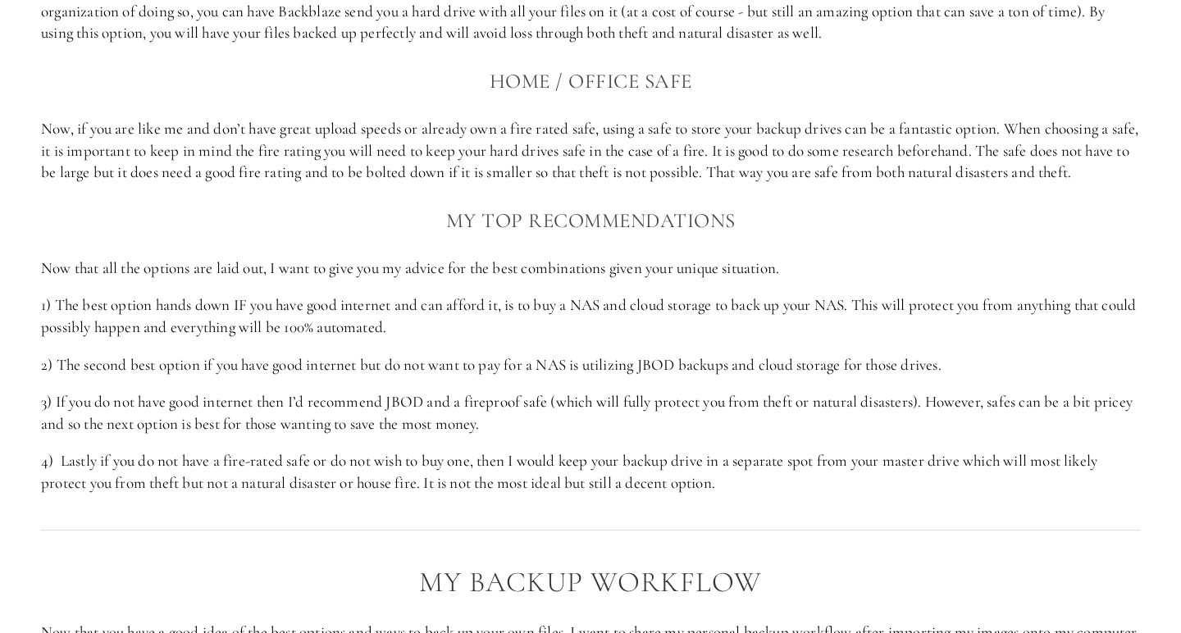
scroll to position [2530, 0]
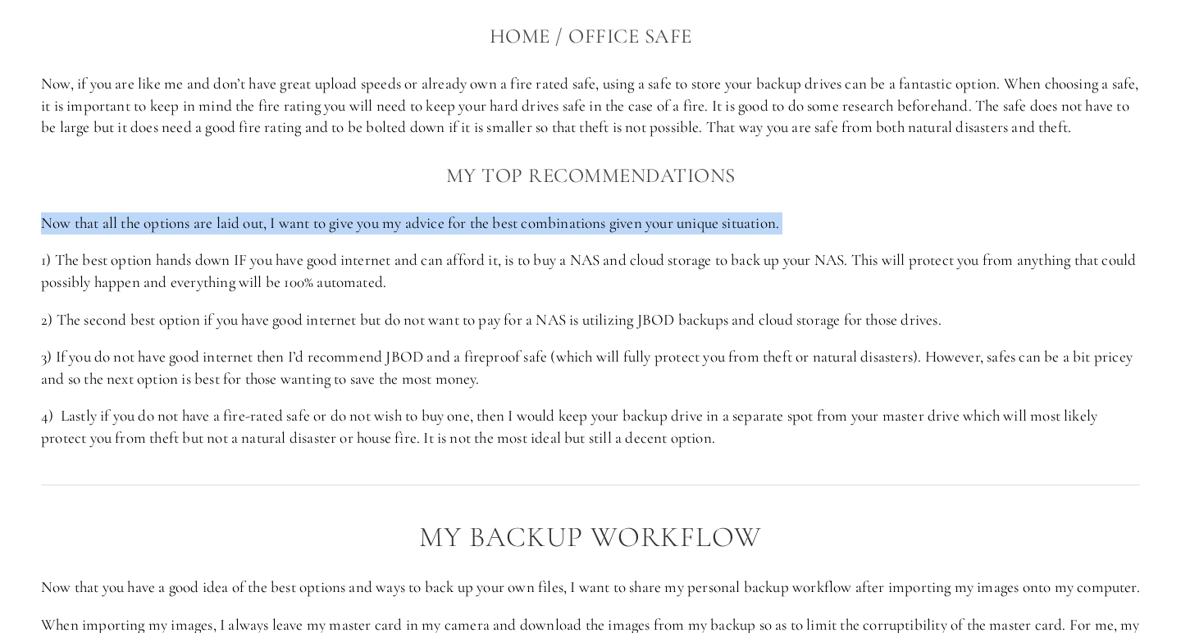
click at [766, 212] on p "Now that all the options are laid out, I want to give you my advice for the bes…" at bounding box center [590, 223] width 1099 height 22
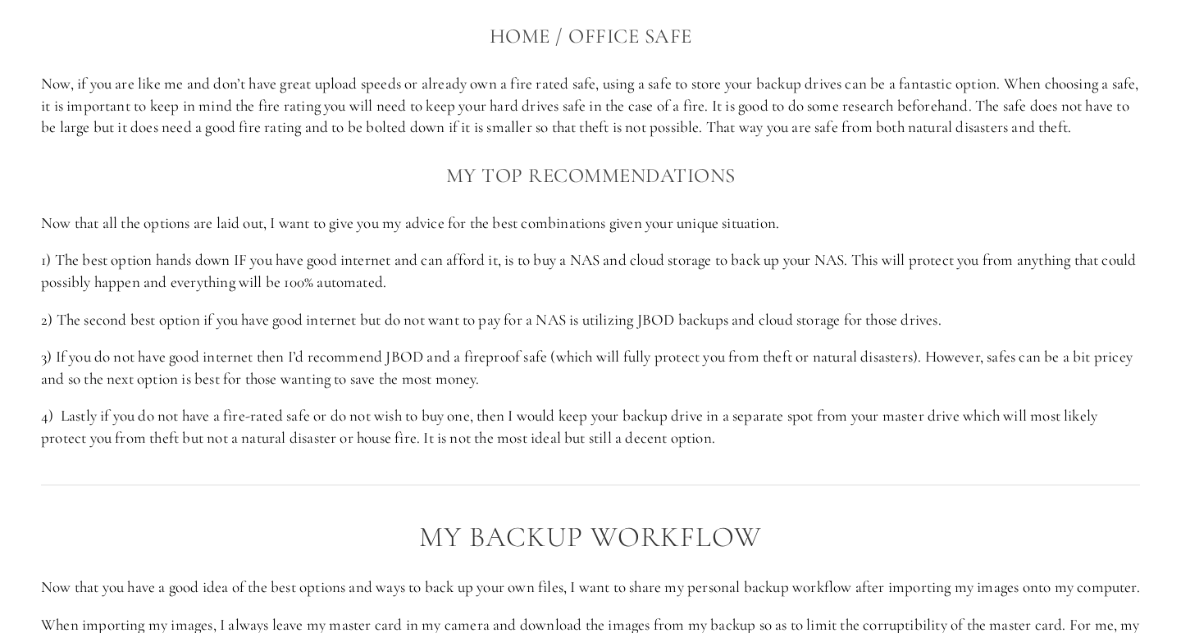
click at [766, 212] on p "Now that all the options are laid out, I want to give you my advice for the bes…" at bounding box center [590, 223] width 1099 height 22
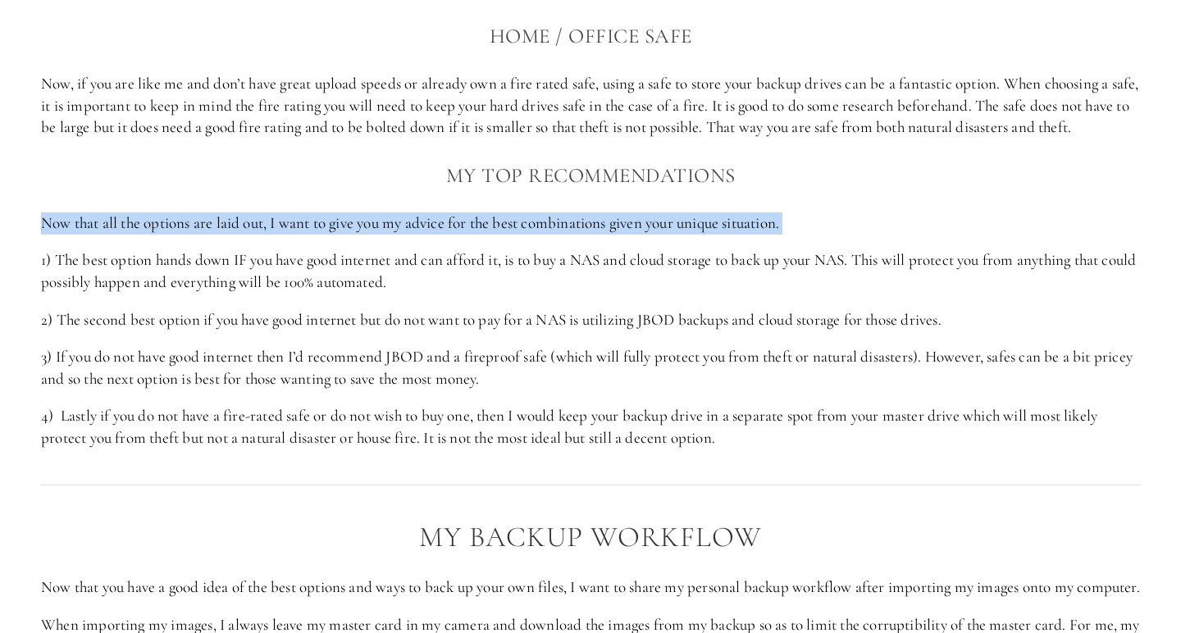
click at [782, 249] on p "1) The best option hands down IF you have good internet and can afford it, is t…" at bounding box center [590, 270] width 1099 height 43
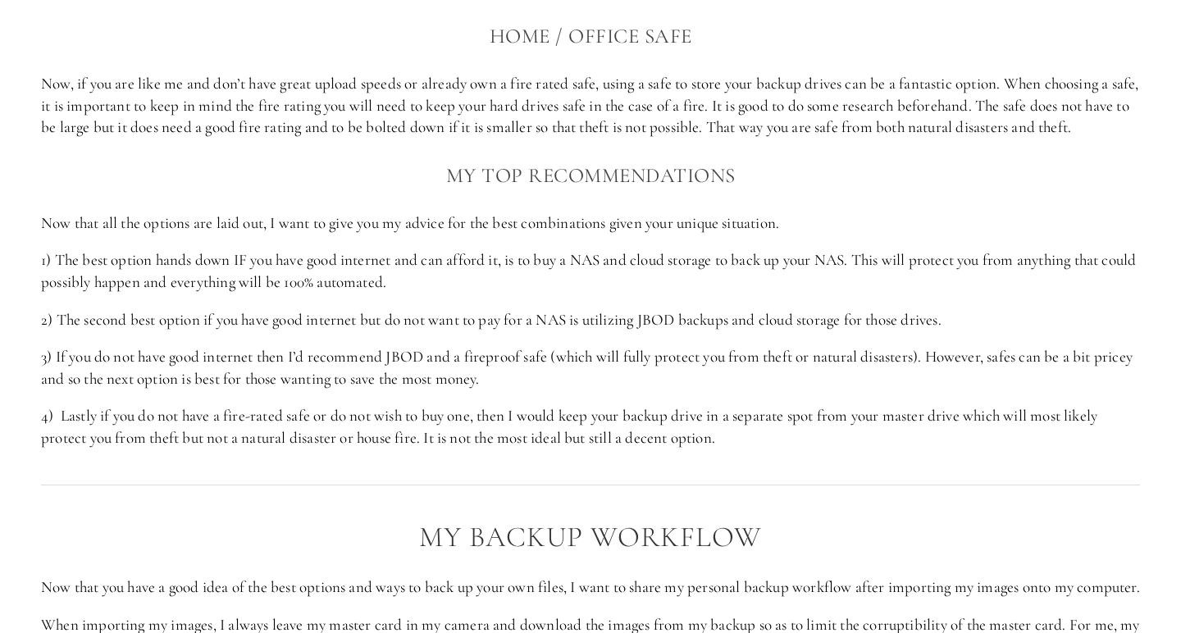
click at [782, 249] on p "1) The best option hands down IF you have good internet and can afford it, is t…" at bounding box center [590, 270] width 1099 height 43
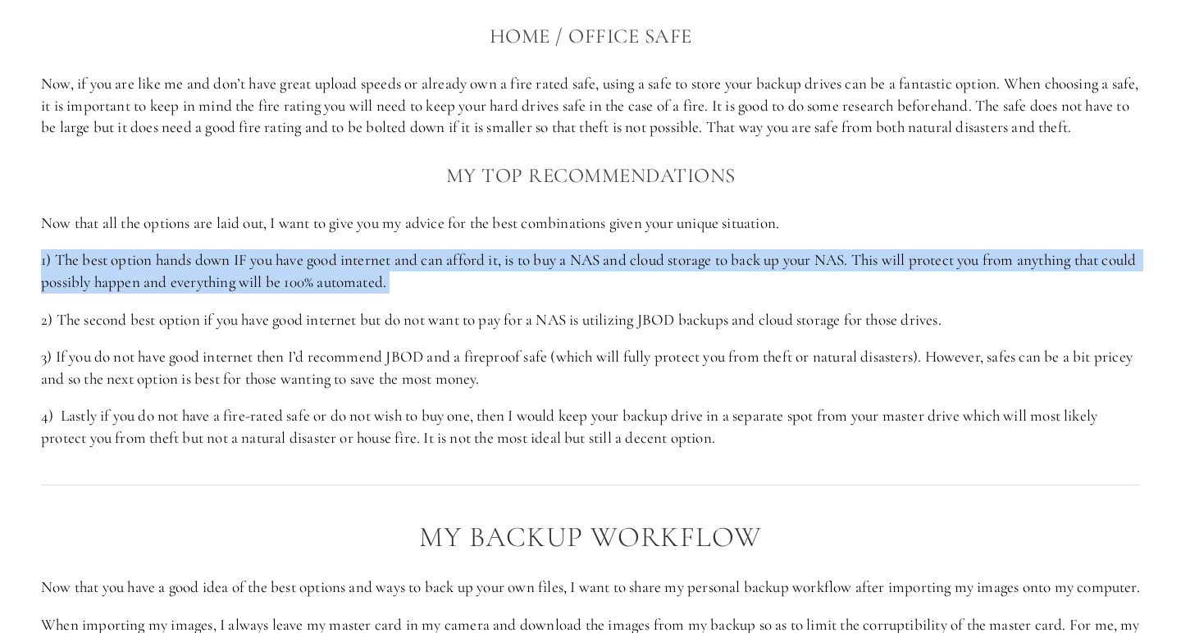
click at [853, 159] on h3 "My Top Recommendations" at bounding box center [590, 175] width 1099 height 33
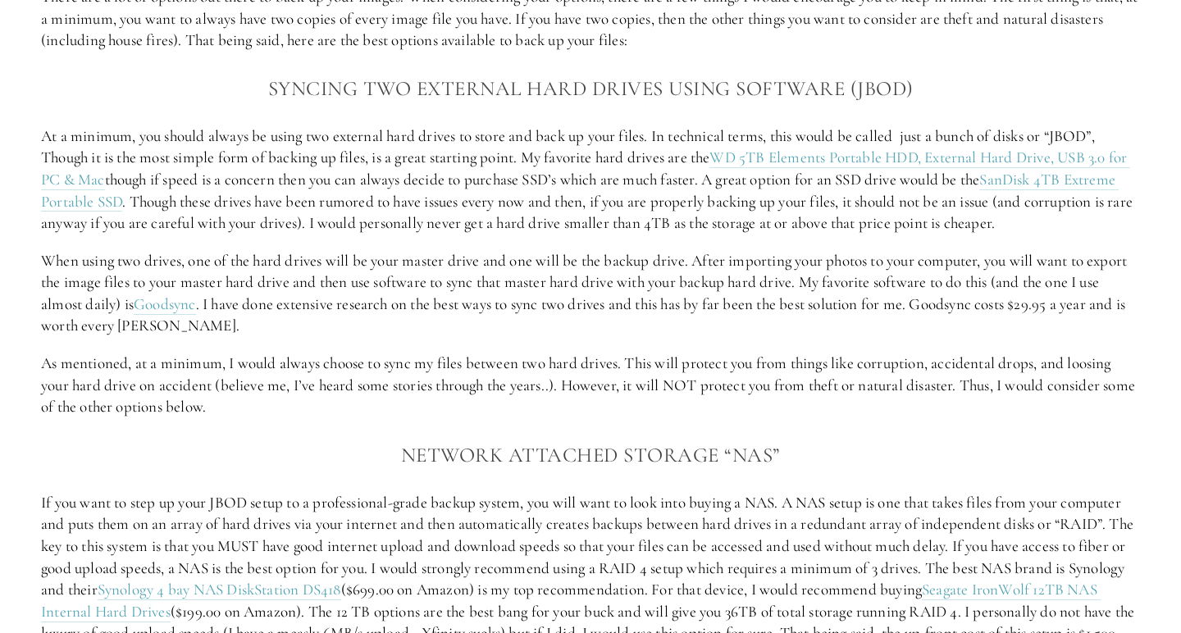
scroll to position [1693, 0]
